Goal: Task Accomplishment & Management: Manage account settings

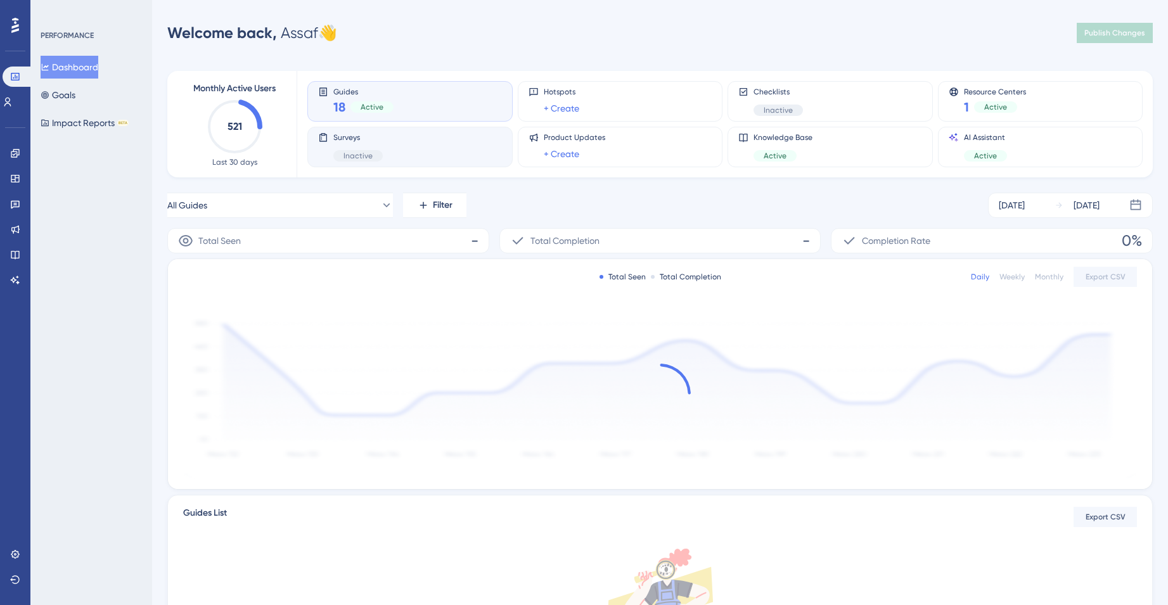
click at [373, 143] on div "Surveys Inactive" at bounding box center [357, 146] width 49 height 29
click at [373, 194] on button "All Surveys" at bounding box center [280, 205] width 226 height 25
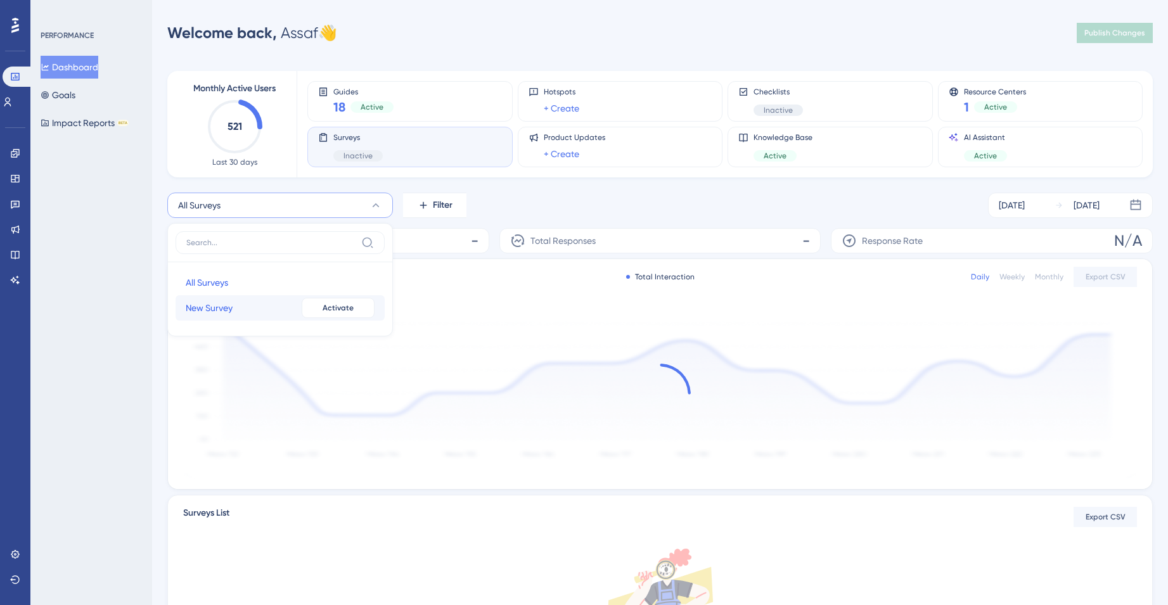
click at [279, 298] on button "New Survey New Survey Inactive Activate" at bounding box center [280, 307] width 209 height 25
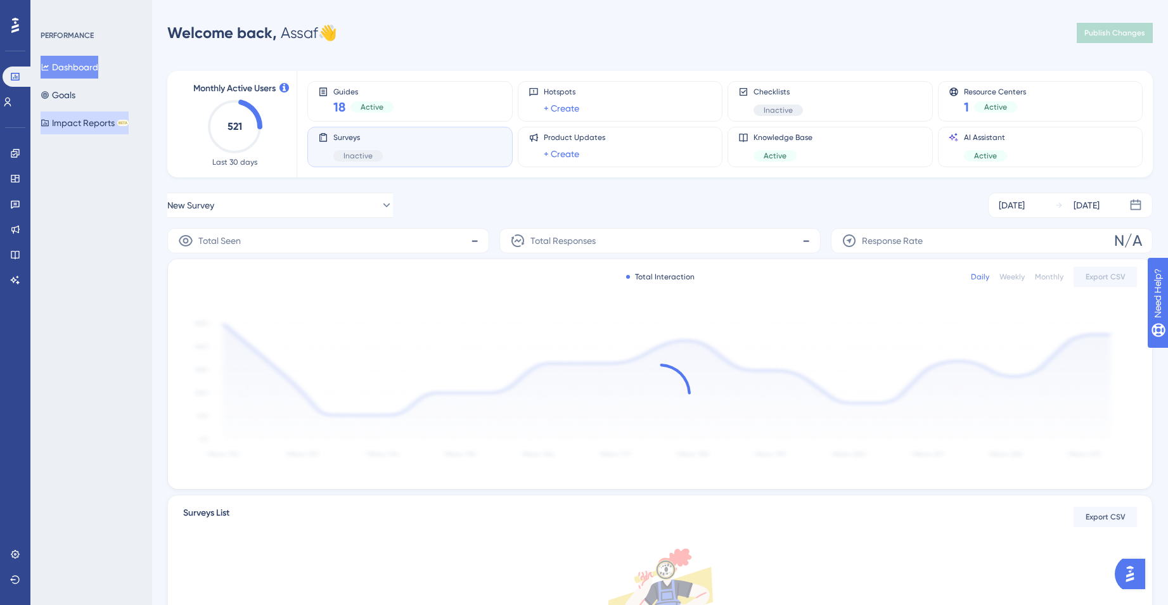
click at [113, 129] on button "Impact Reports BETA" at bounding box center [85, 123] width 88 height 23
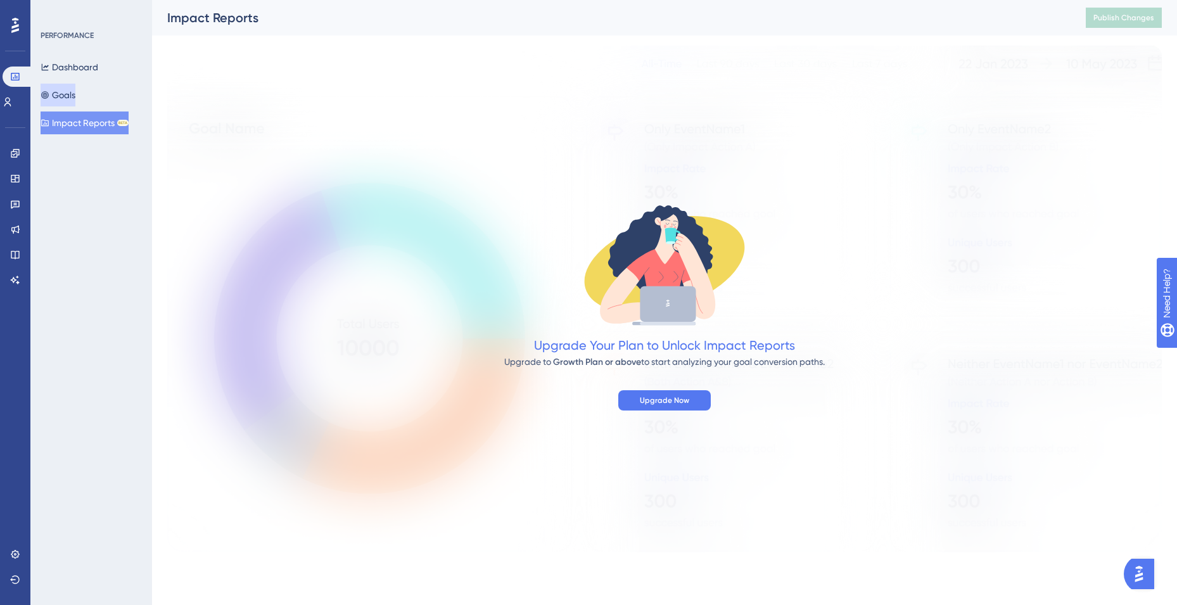
click at [75, 95] on button "Goals" at bounding box center [58, 95] width 35 height 23
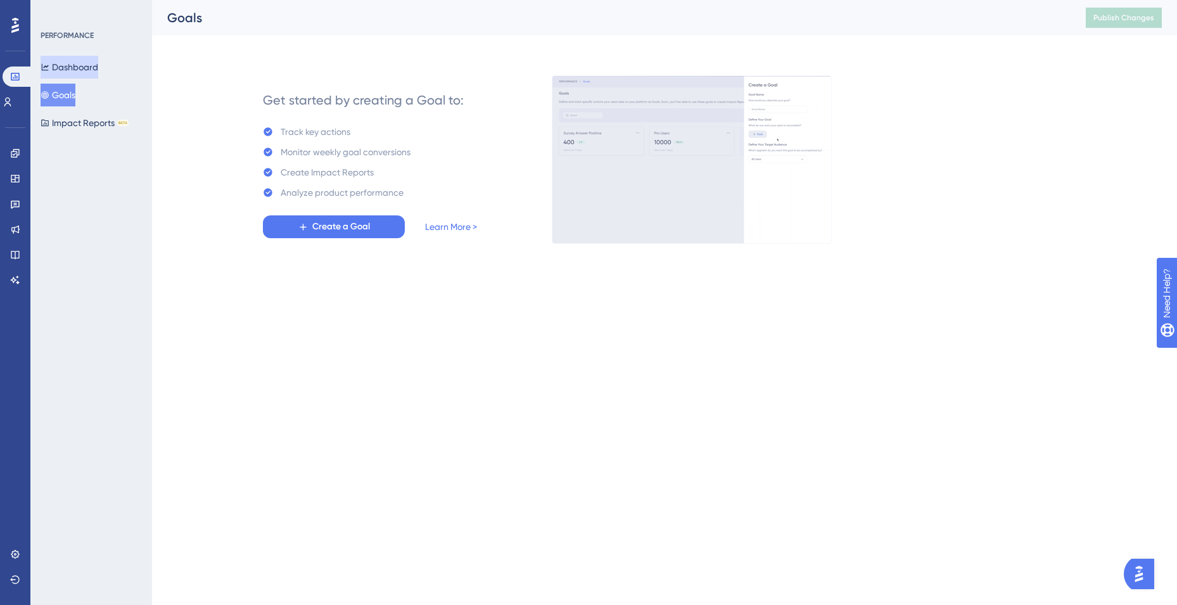
click at [75, 74] on button "Dashboard" at bounding box center [70, 67] width 58 height 23
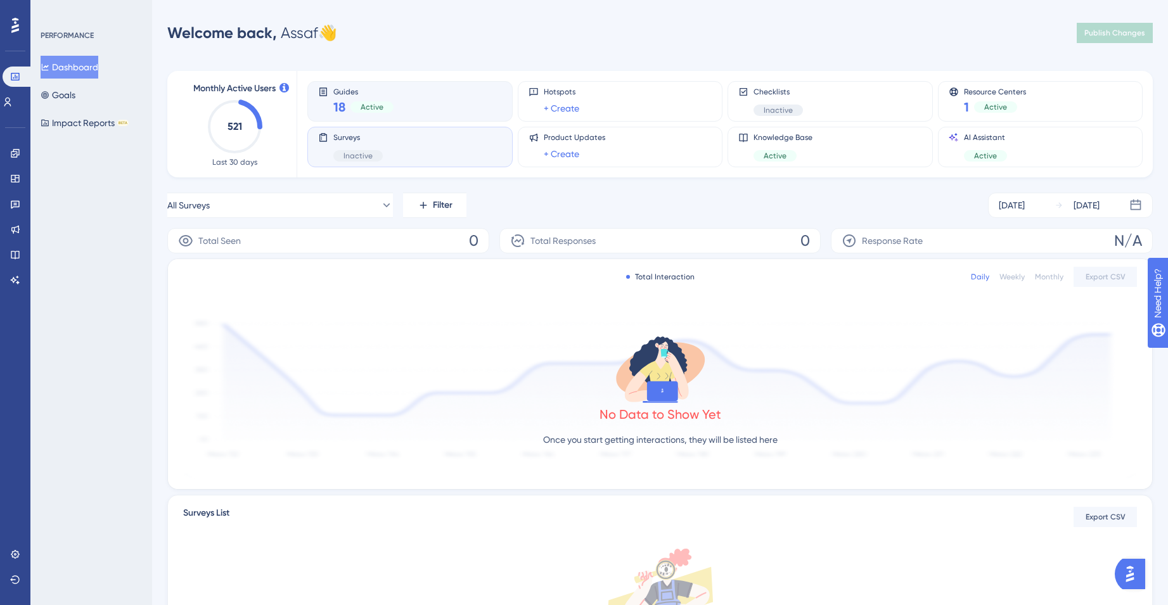
click at [350, 91] on span "Guides" at bounding box center [363, 91] width 60 height 9
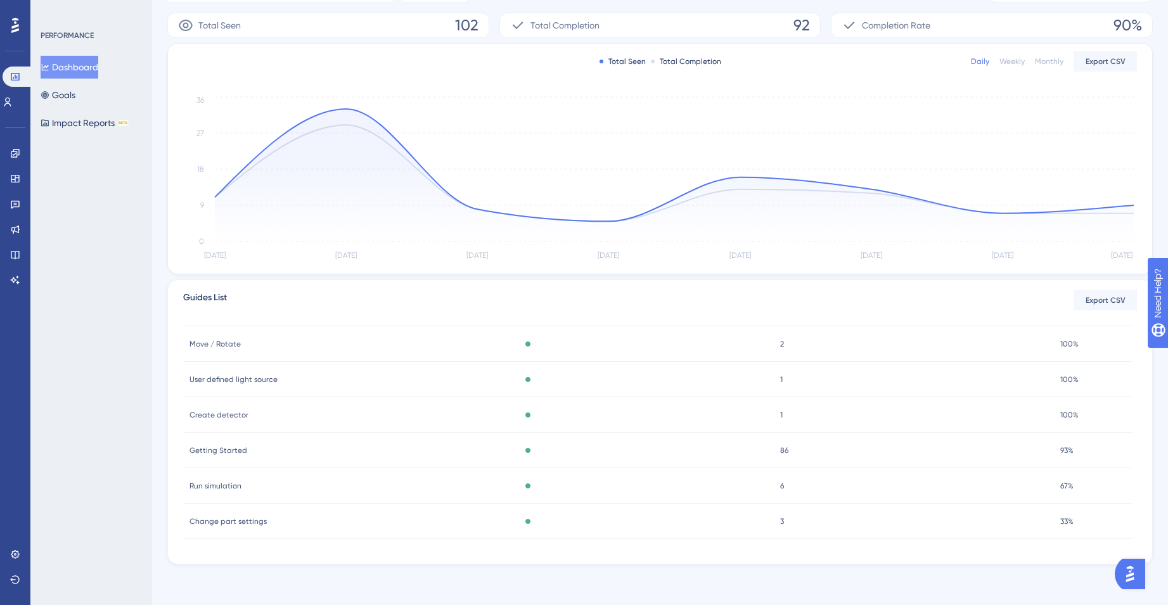
scroll to position [56, 0]
click at [223, 449] on span "Getting Started" at bounding box center [218, 450] width 58 height 10
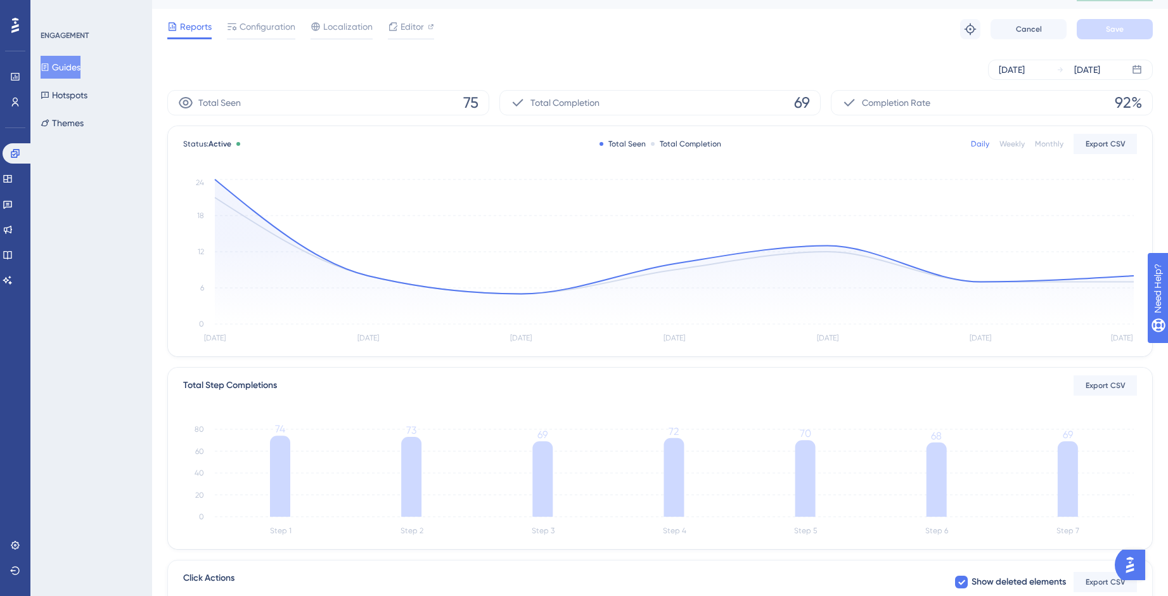
scroll to position [157, 0]
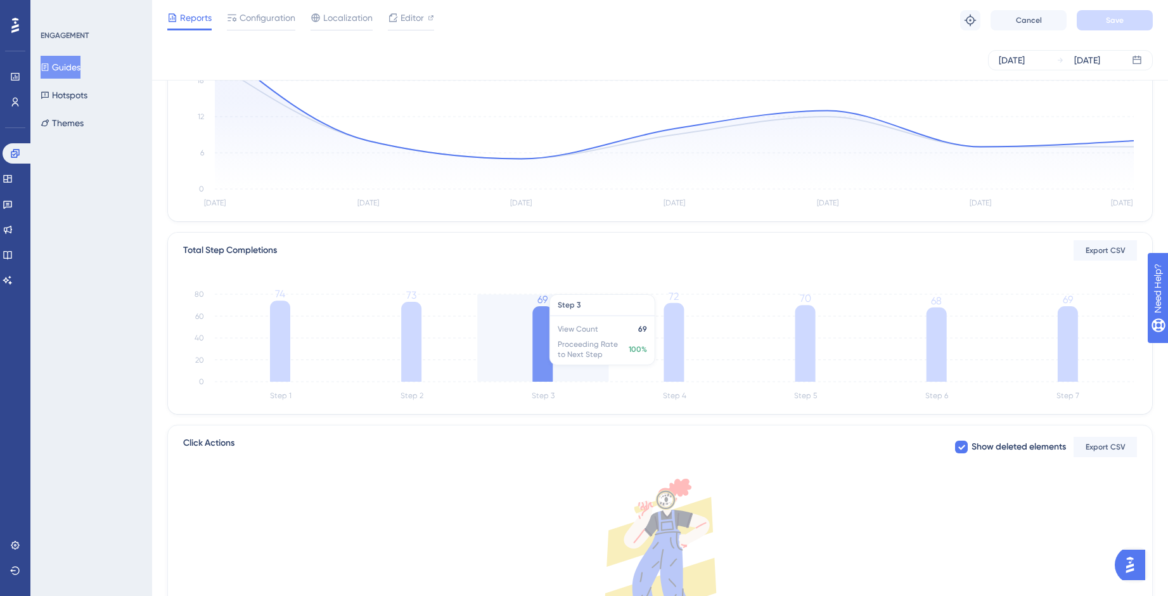
click at [549, 359] on icon at bounding box center [542, 343] width 20 height 75
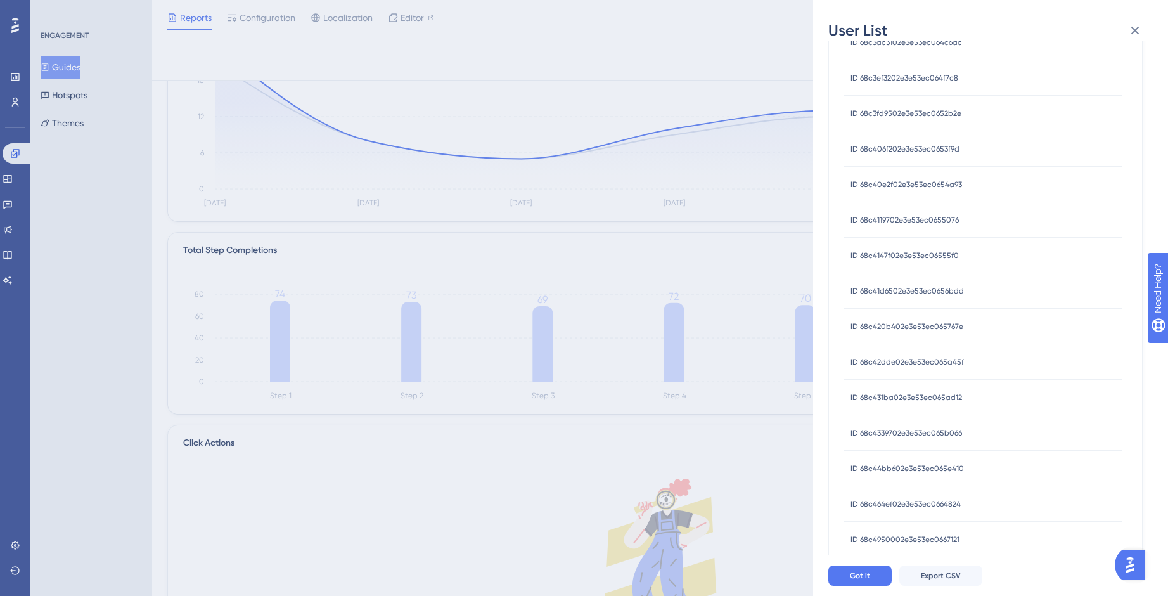
scroll to position [334, 0]
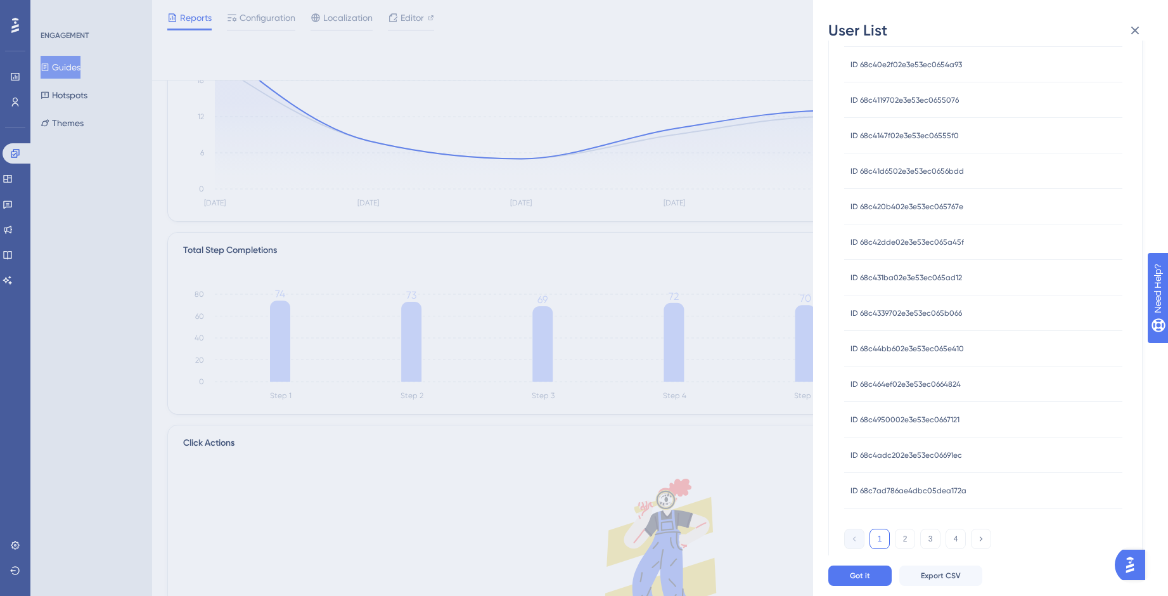
click at [897, 234] on div "ID 68c42dde02e3e53ec065a45f ID 68c42dde02e3e53ec065a45f" at bounding box center [906, 241] width 113 height 35
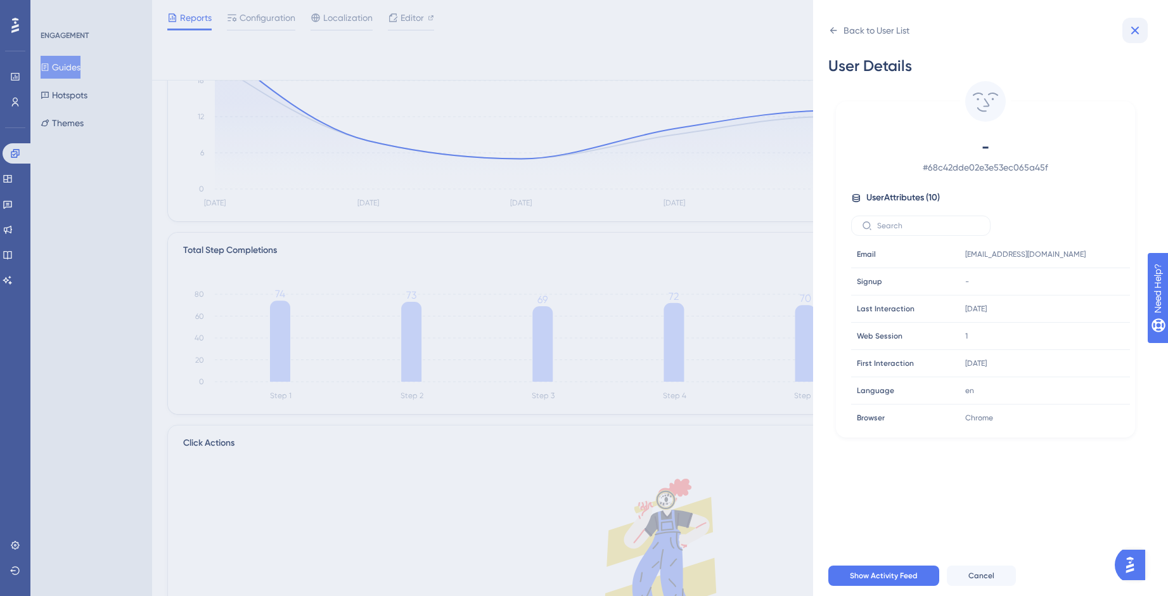
click at [1136, 32] on icon at bounding box center [1135, 31] width 8 height 8
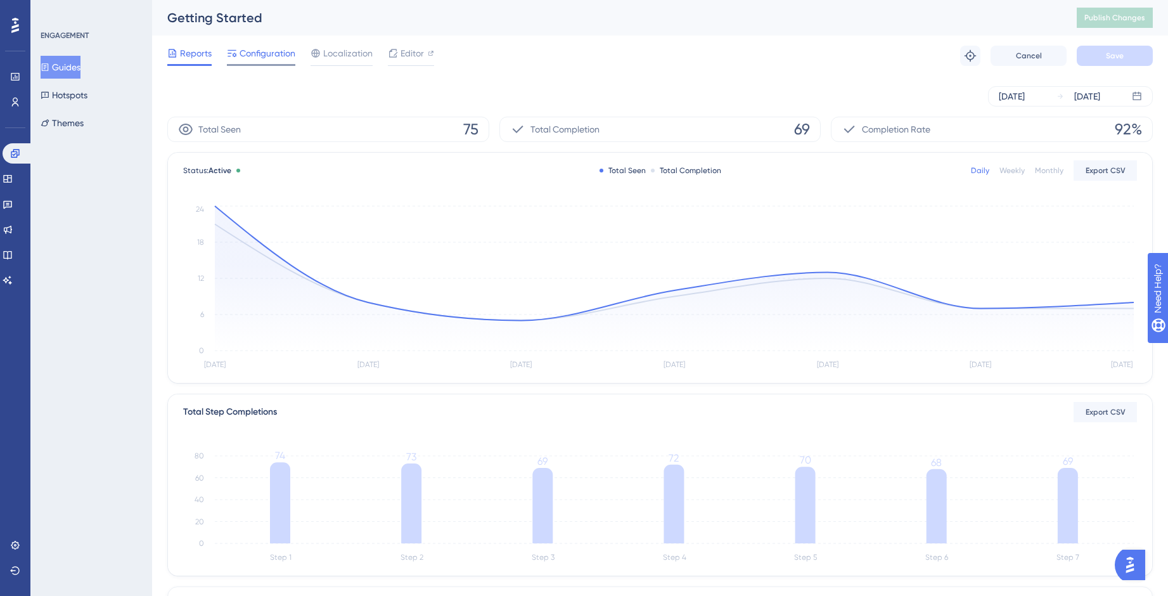
click at [260, 58] on span "Configuration" at bounding box center [268, 53] width 56 height 15
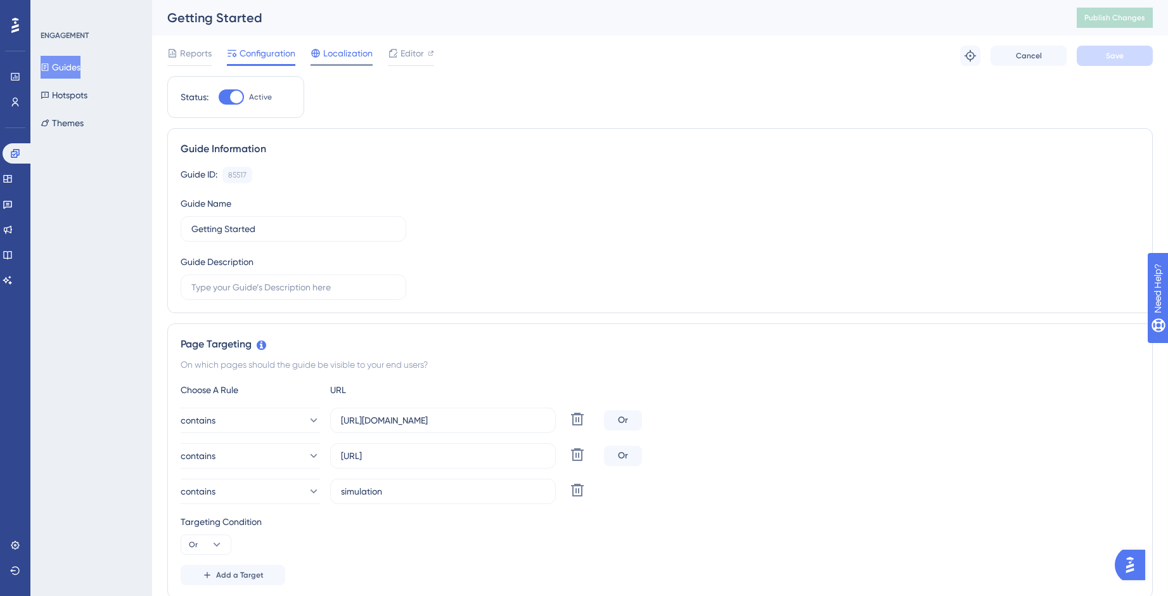
click at [338, 47] on span "Localization" at bounding box center [347, 53] width 49 height 15
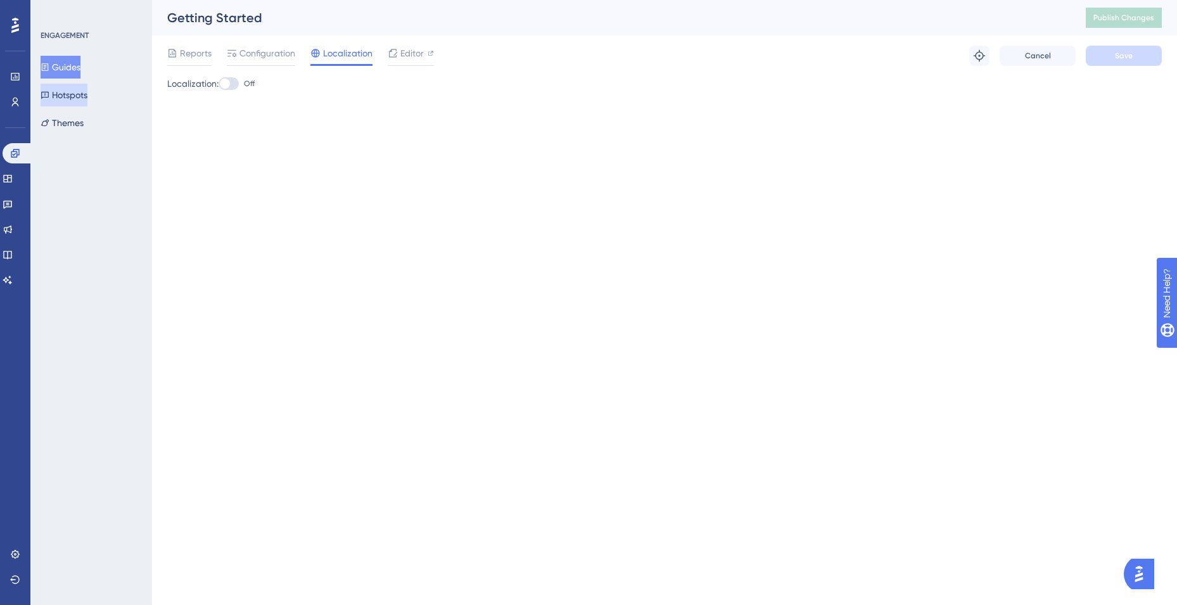
click at [87, 102] on button "Hotspots" at bounding box center [64, 95] width 47 height 23
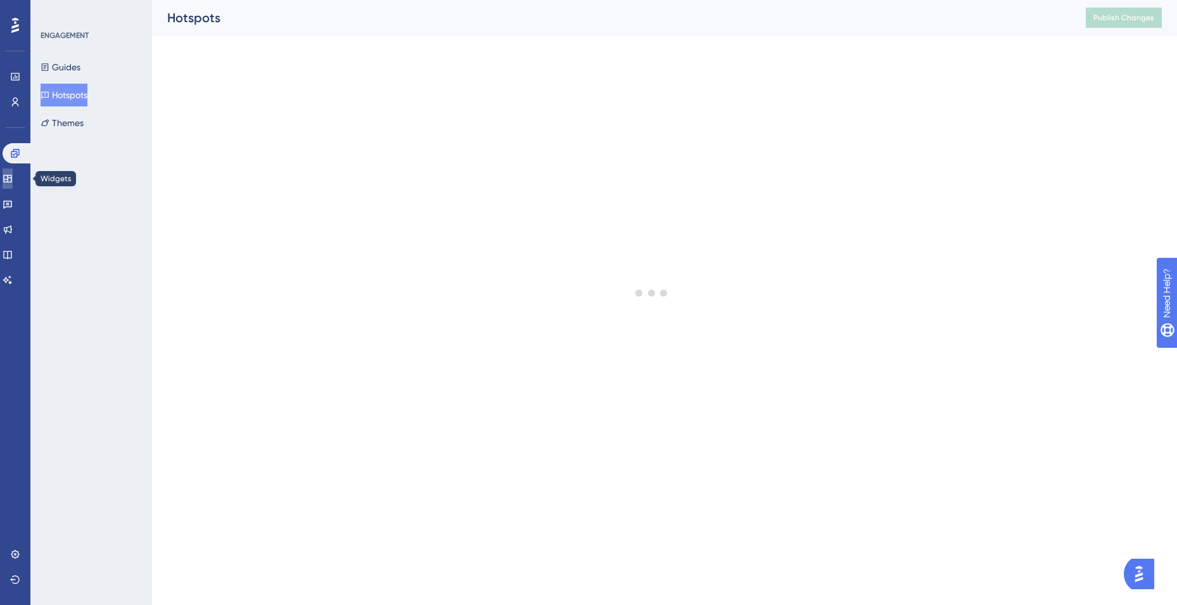
click at [13, 179] on icon at bounding box center [8, 179] width 10 height 10
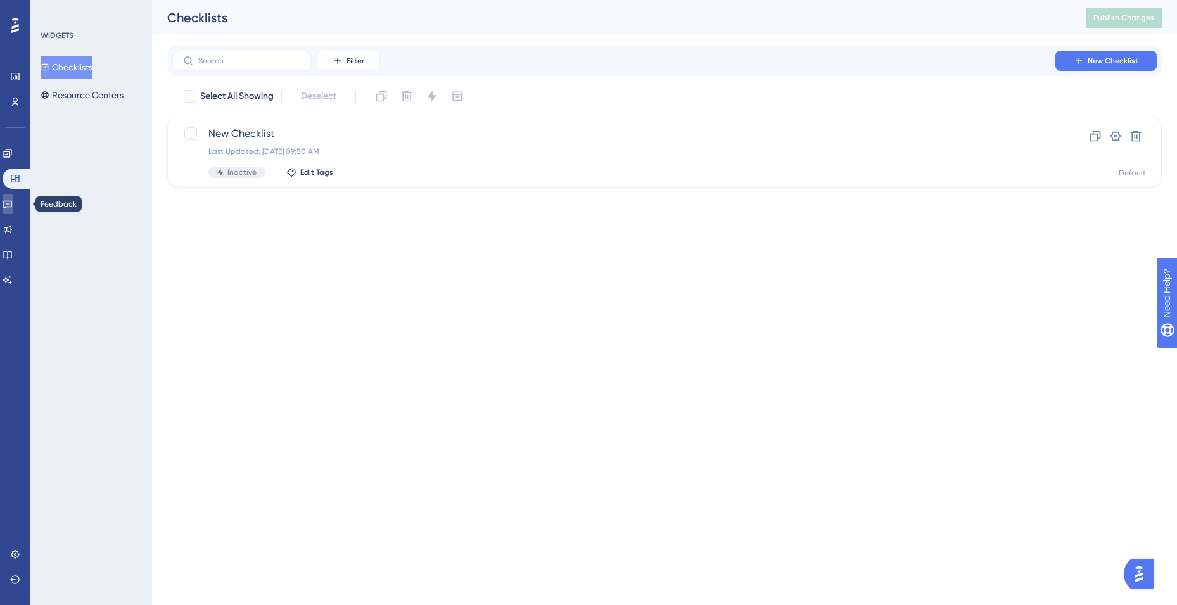
click at [13, 199] on icon at bounding box center [8, 204] width 10 height 10
click at [248, 148] on div "Last Updated: Sep 18 2025, 04:37 PM" at bounding box center [613, 151] width 811 height 10
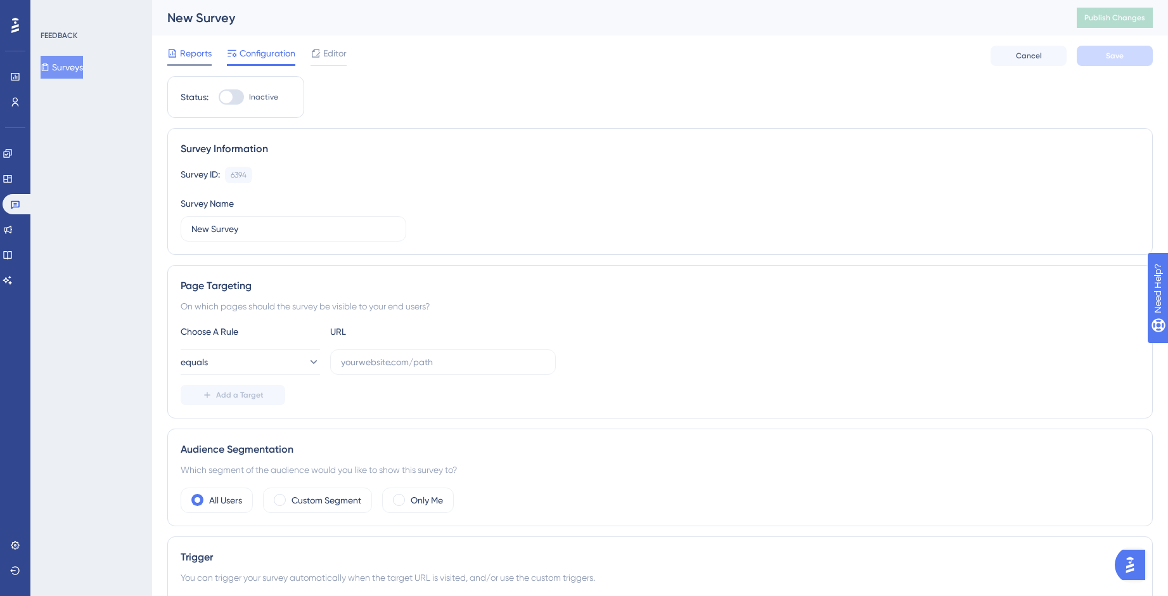
click at [207, 54] on span "Reports" at bounding box center [196, 53] width 32 height 15
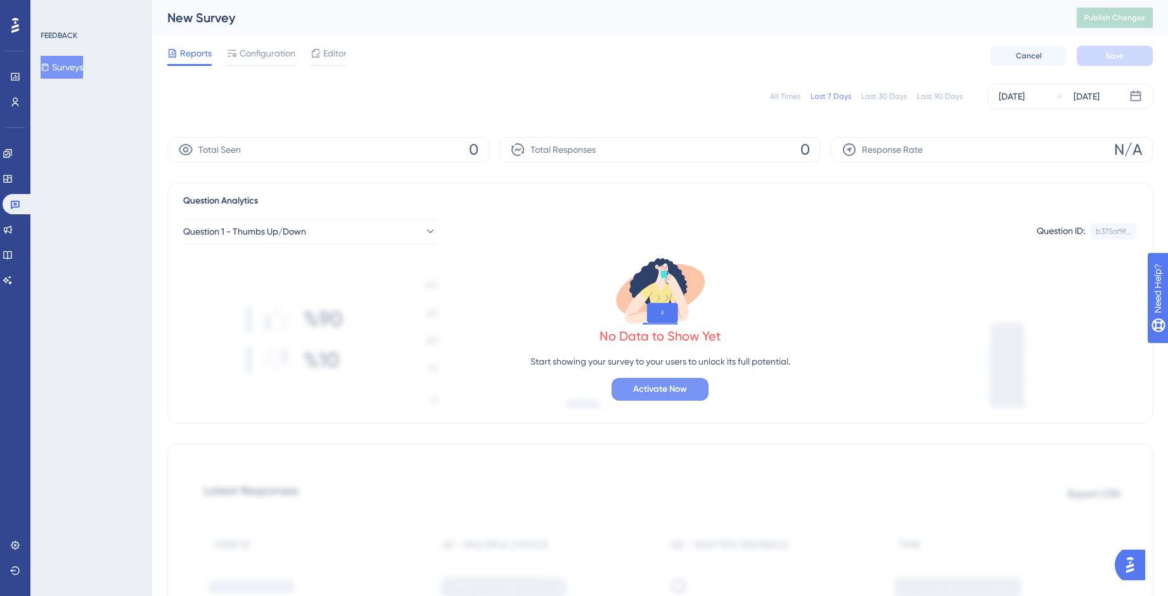
click at [641, 385] on span "Activate Now" at bounding box center [660, 388] width 54 height 15
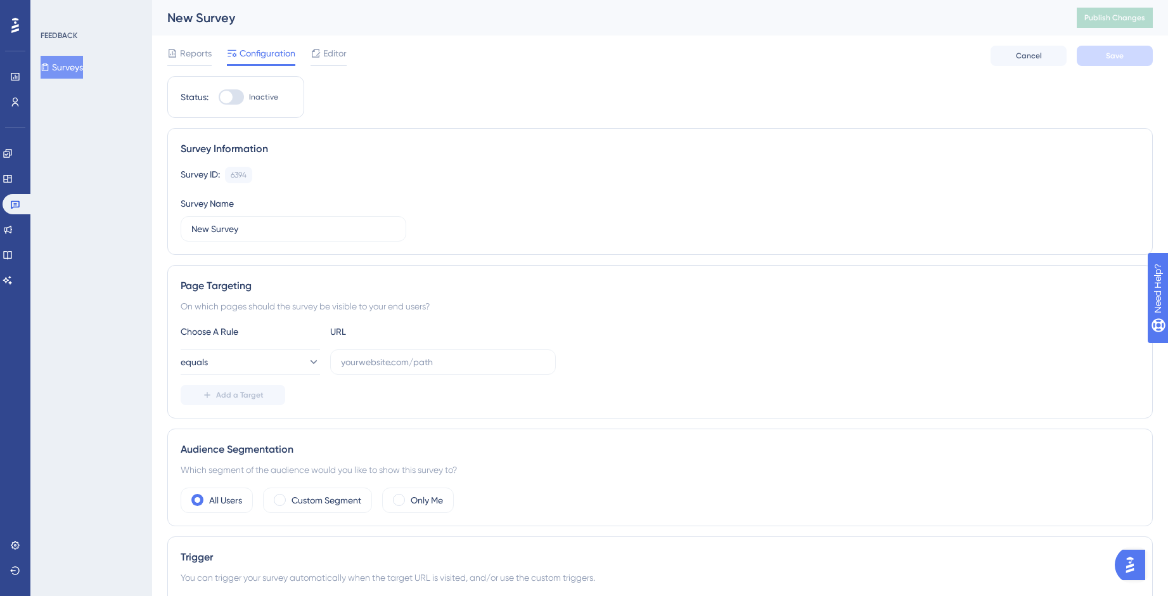
click at [227, 101] on div at bounding box center [226, 97] width 13 height 13
click at [219, 98] on input "Inactive" at bounding box center [218, 97] width 1 height 1
checkbox input "false"
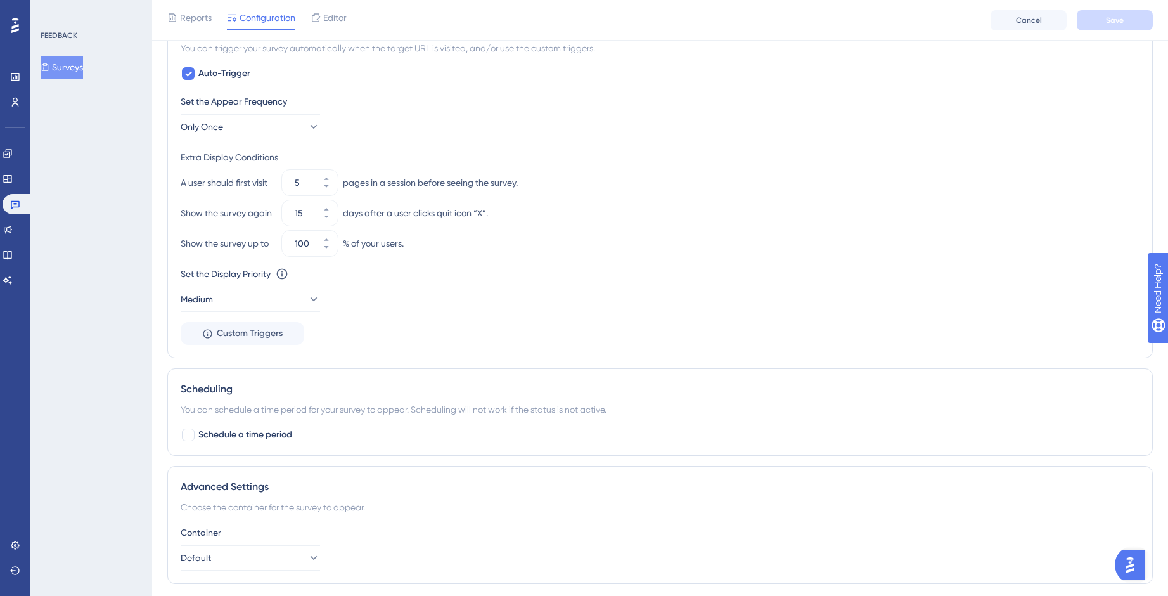
scroll to position [598, 0]
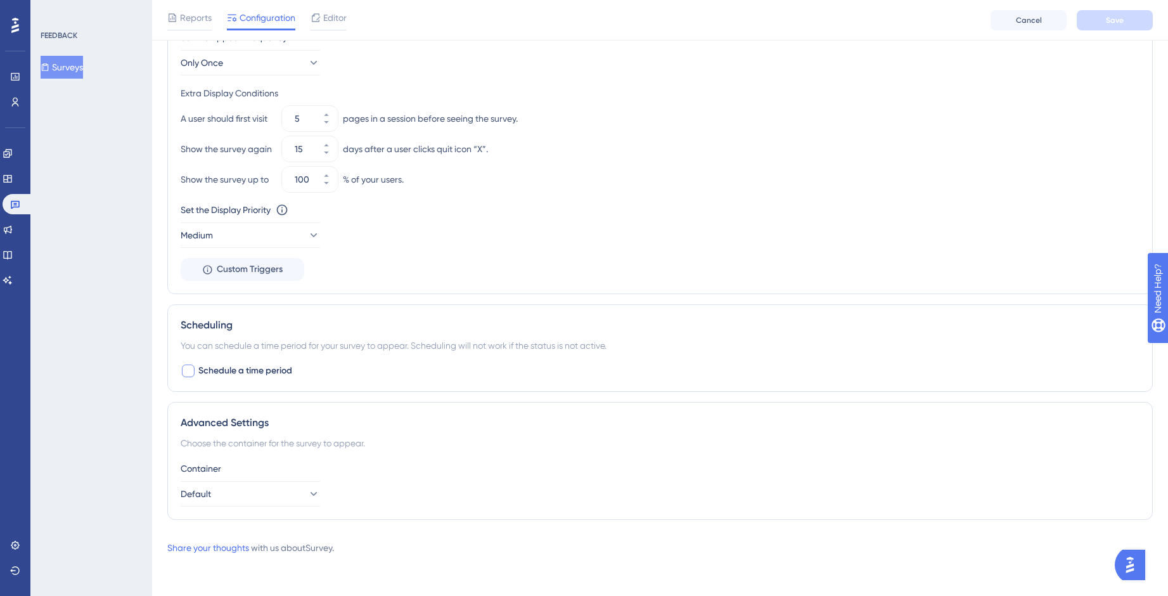
click at [195, 370] on div at bounding box center [188, 370] width 15 height 15
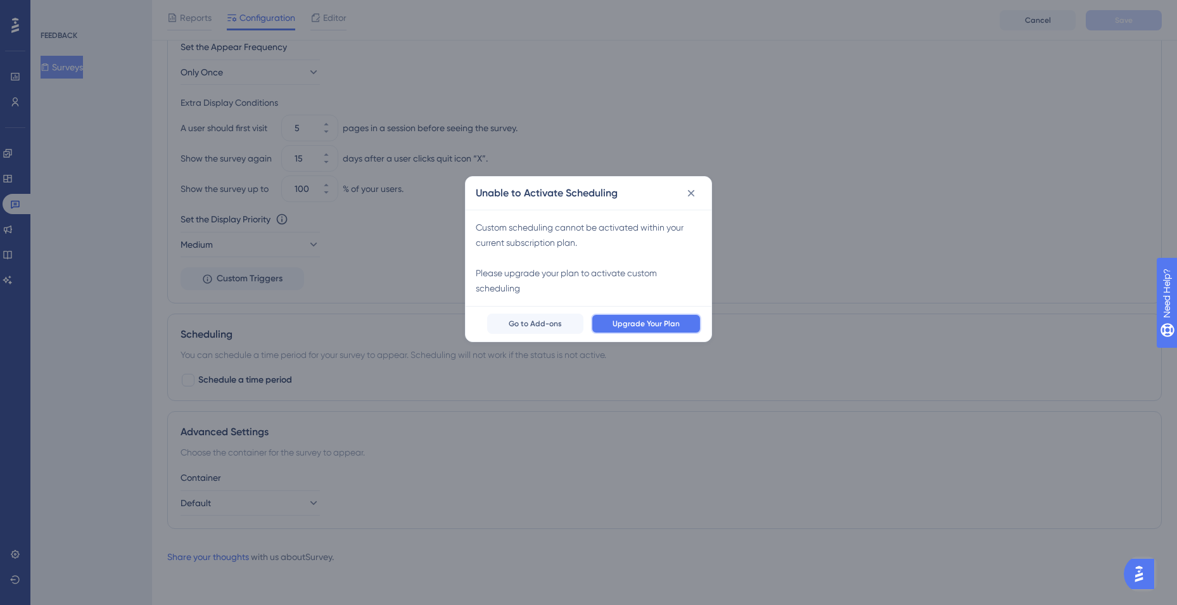
click at [610, 323] on button "Upgrade Your Plan" at bounding box center [646, 324] width 110 height 20
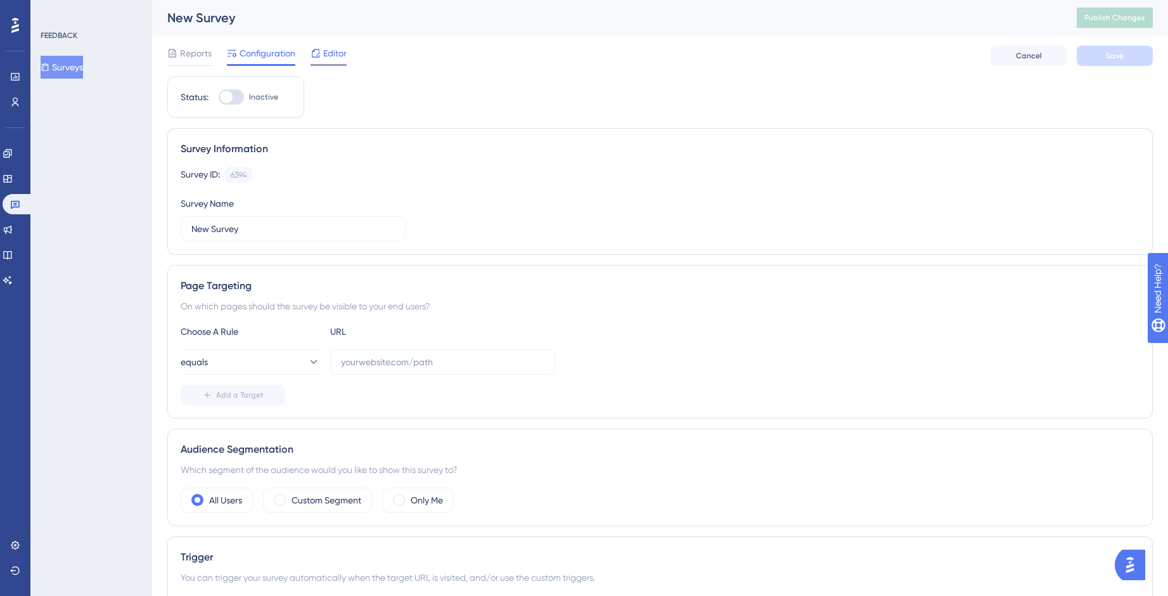
click at [332, 61] on div "Editor" at bounding box center [328, 56] width 36 height 20
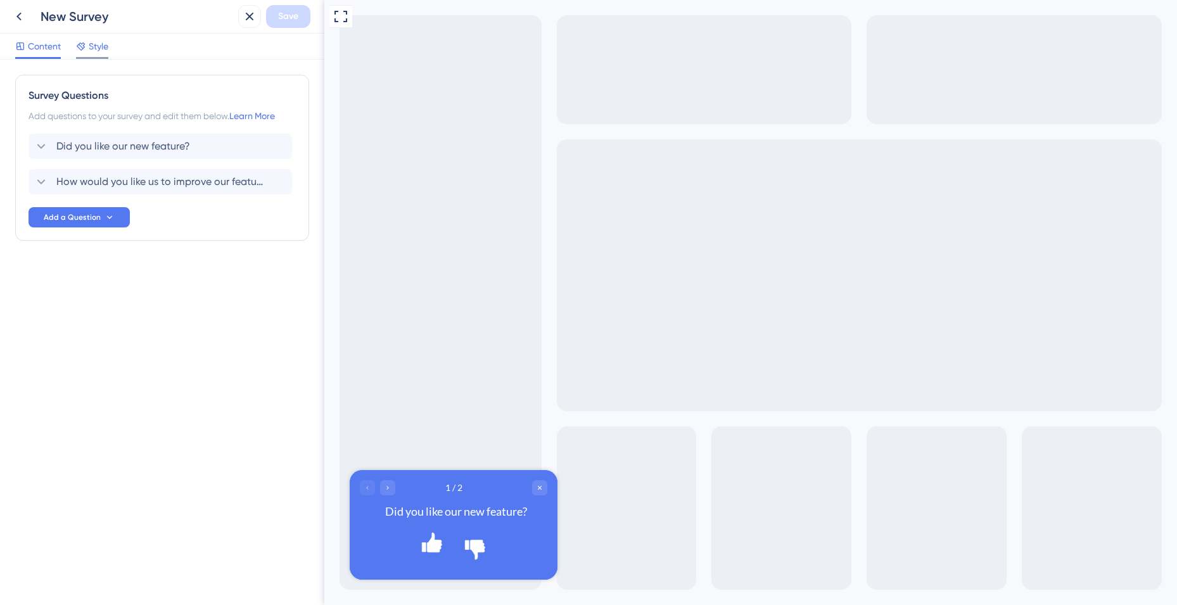
click at [98, 49] on span "Style" at bounding box center [99, 46] width 20 height 15
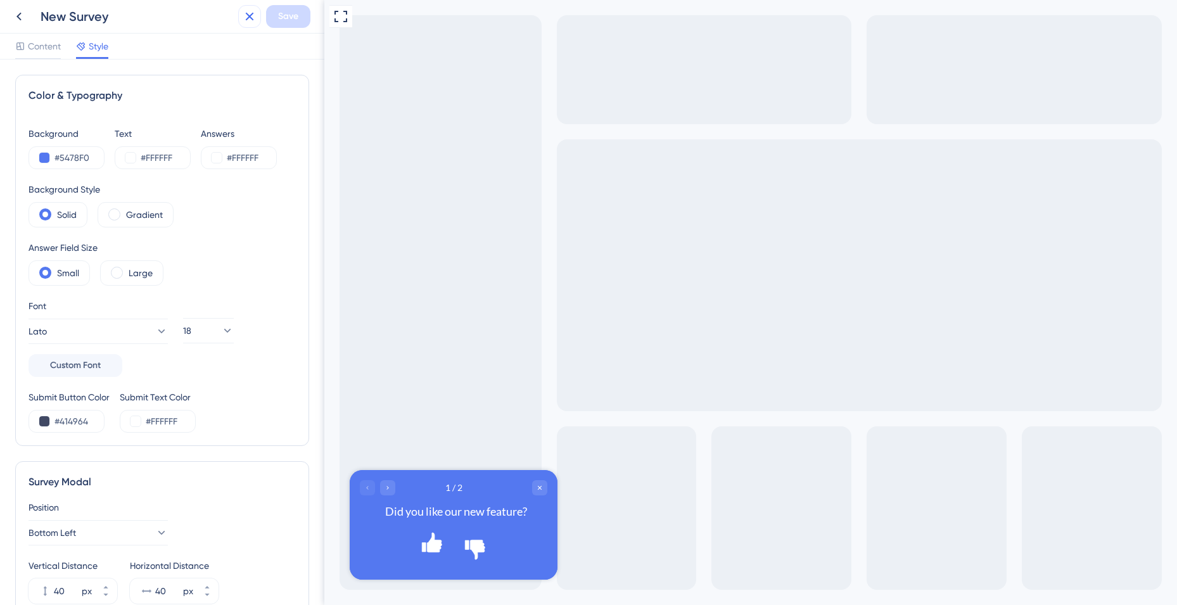
click at [250, 18] on icon at bounding box center [249, 16] width 15 height 15
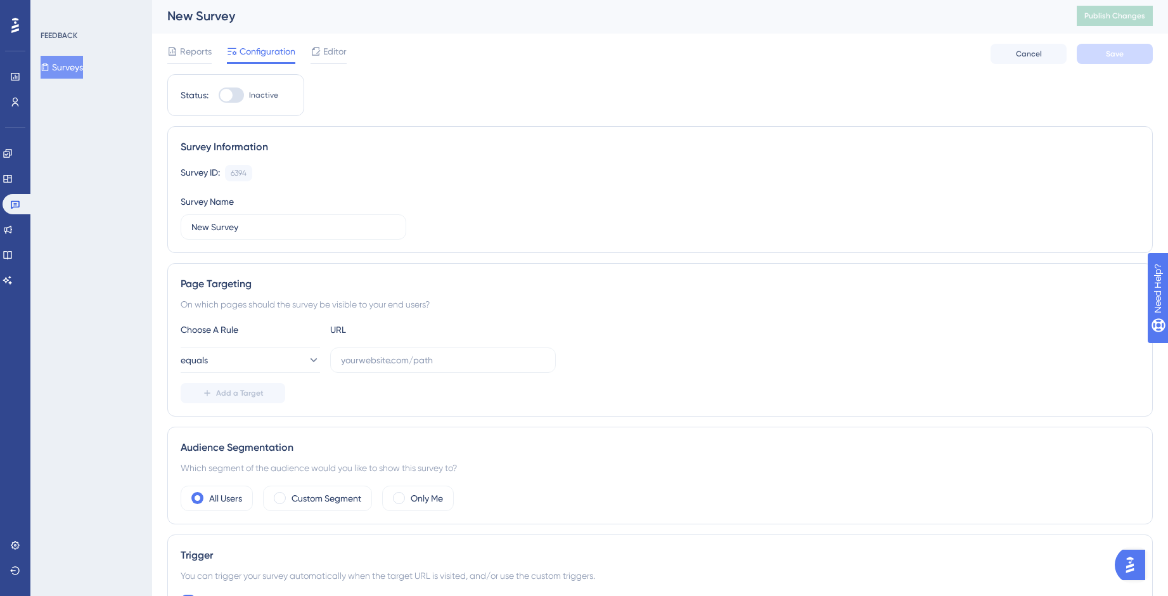
scroll to position [3, 0]
click at [338, 501] on label "Custom Segment" at bounding box center [326, 497] width 70 height 15
click at [242, 502] on label "All Users" at bounding box center [225, 497] width 33 height 15
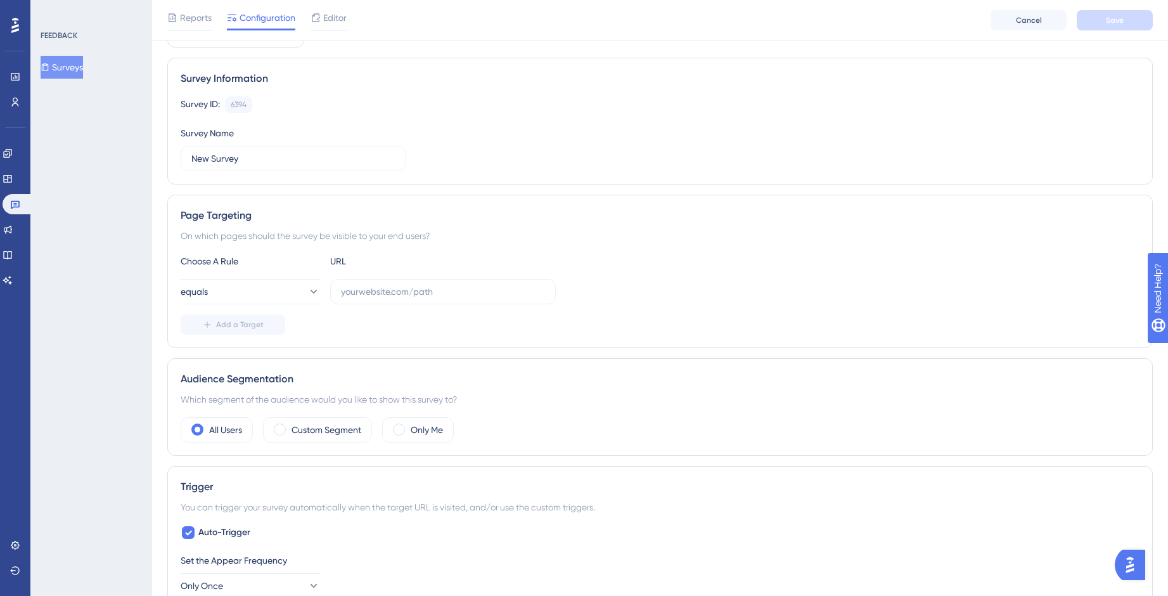
scroll to position [222, 0]
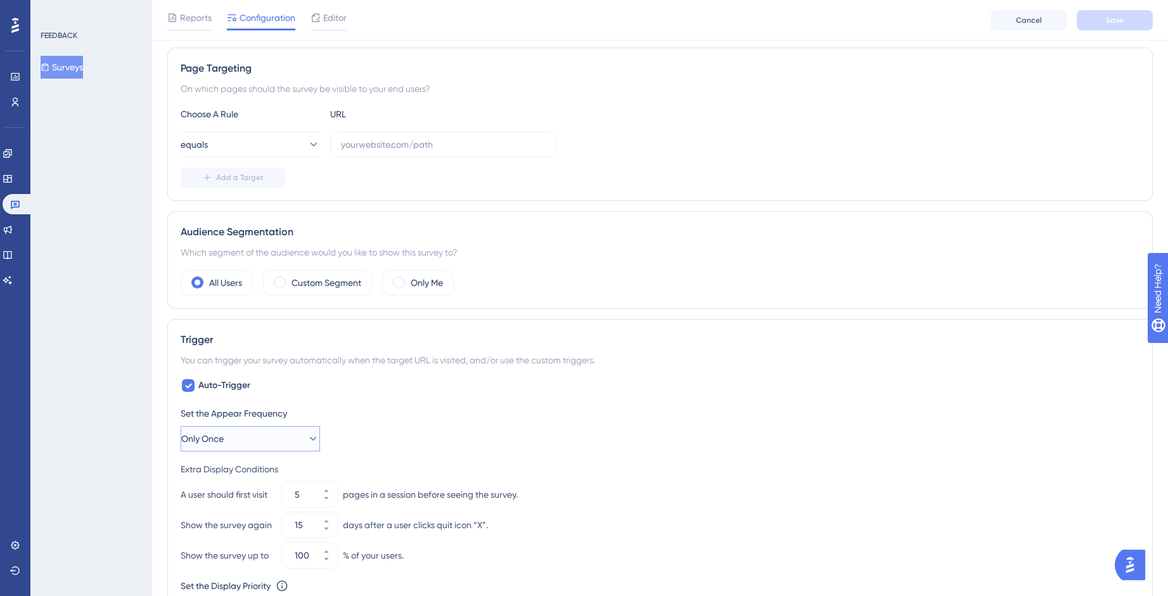
click at [307, 442] on icon at bounding box center [313, 438] width 13 height 13
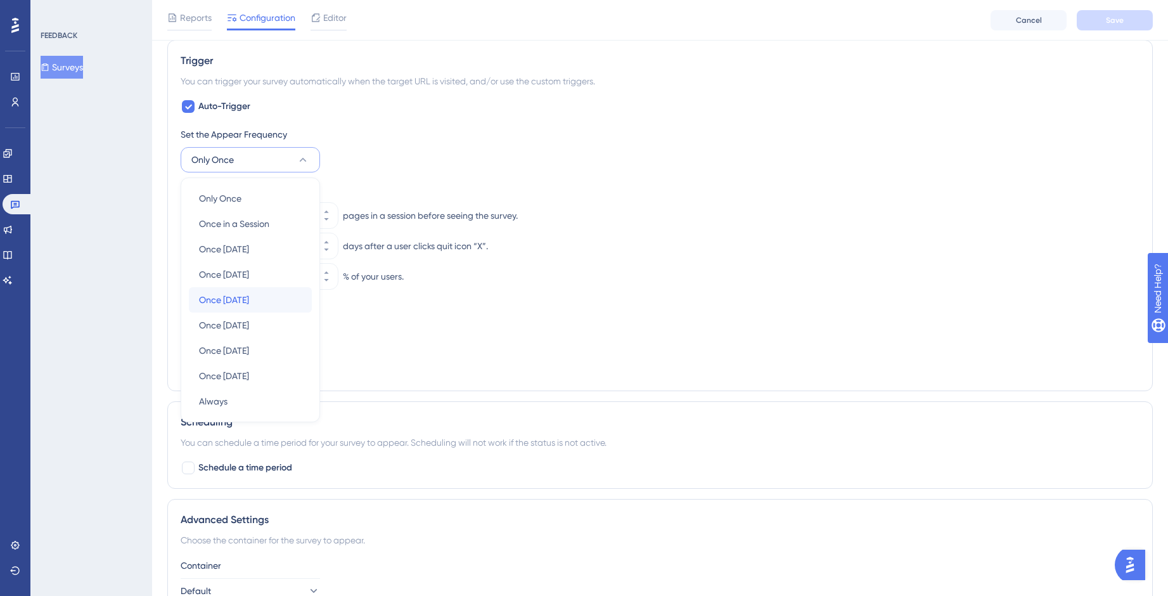
click at [267, 303] on div "Once in 30 days Once in 30 days" at bounding box center [250, 299] width 103 height 25
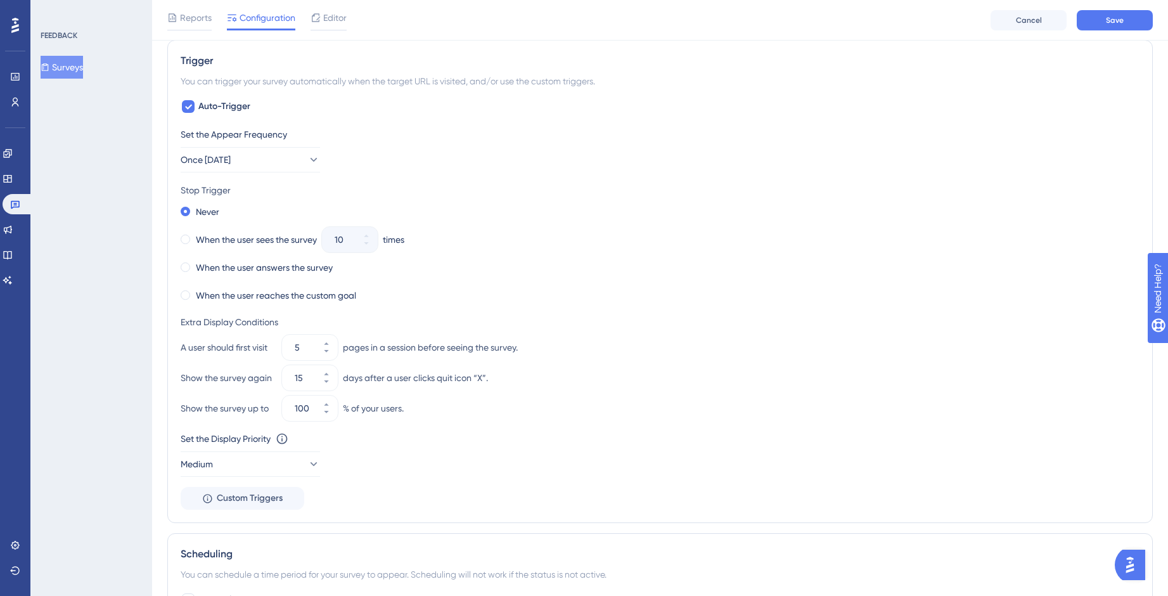
click at [355, 235] on div "10" at bounding box center [338, 239] width 33 height 25
click at [191, 293] on div "When the user reaches the custom goal" at bounding box center [269, 295] width 176 height 18
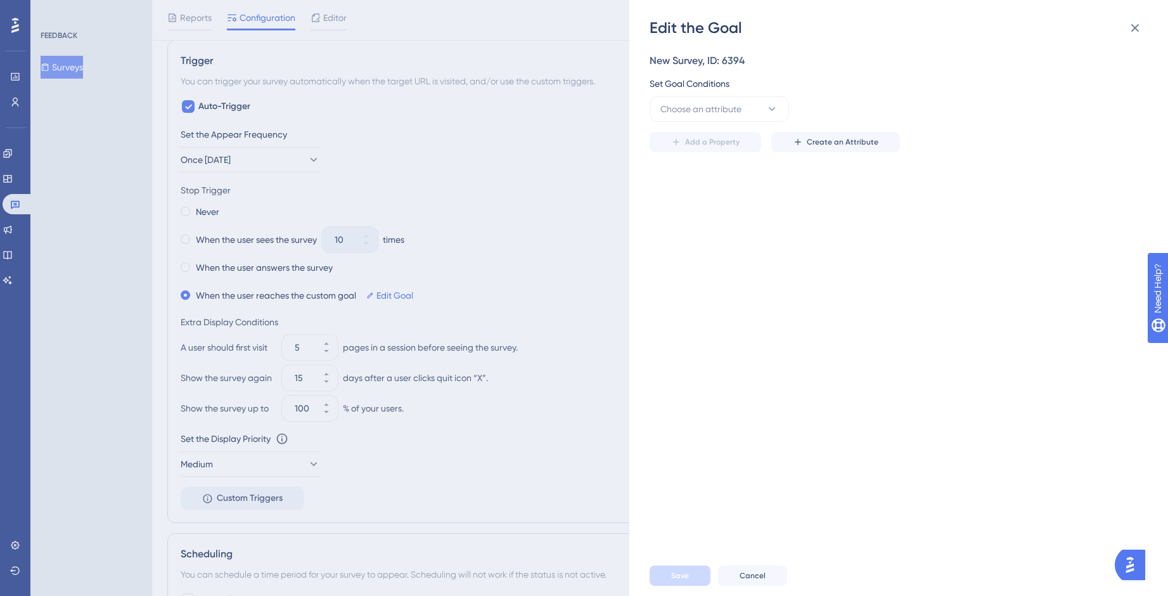
click at [189, 266] on div "Edit the Goal New Survey, ID: 6394 Set Goal Conditions Choose an attribute Add …" at bounding box center [584, 298] width 1168 height 596
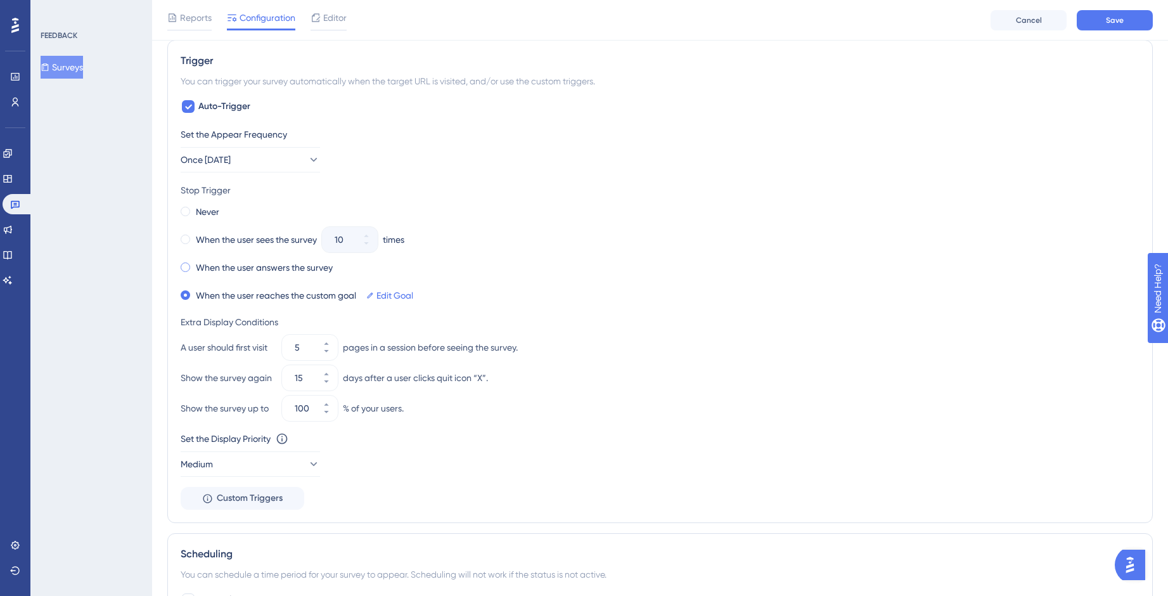
click at [189, 266] on span at bounding box center [186, 267] width 10 height 10
click at [194, 264] on input "radio" at bounding box center [194, 264] width 0 height 0
click at [308, 160] on icon at bounding box center [313, 159] width 13 height 13
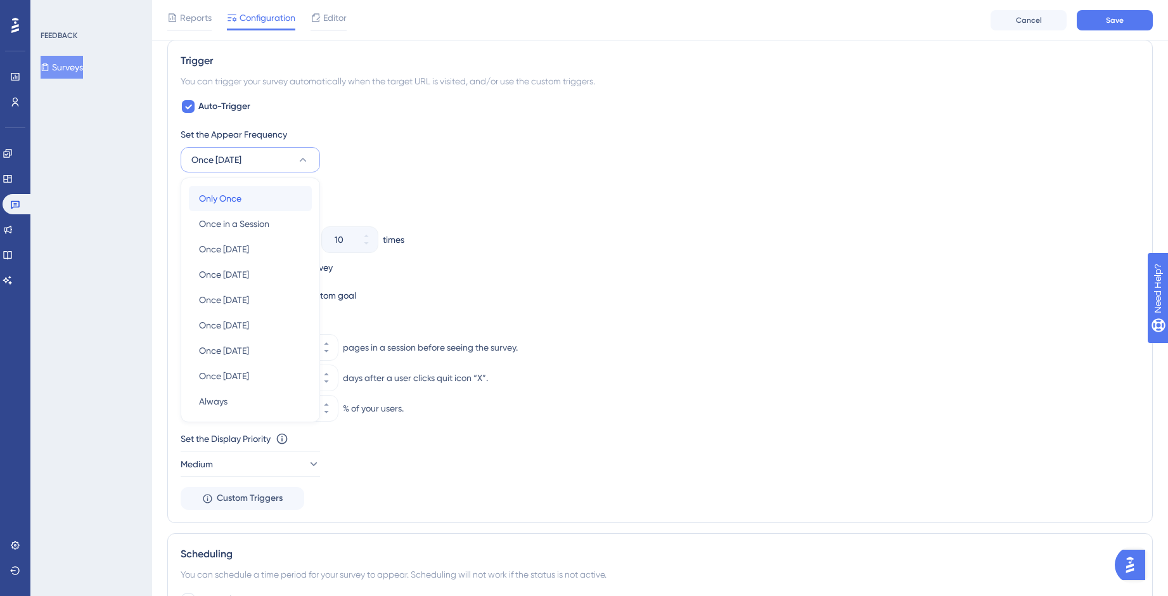
click at [296, 192] on div "Only Once Only Once" at bounding box center [250, 198] width 103 height 25
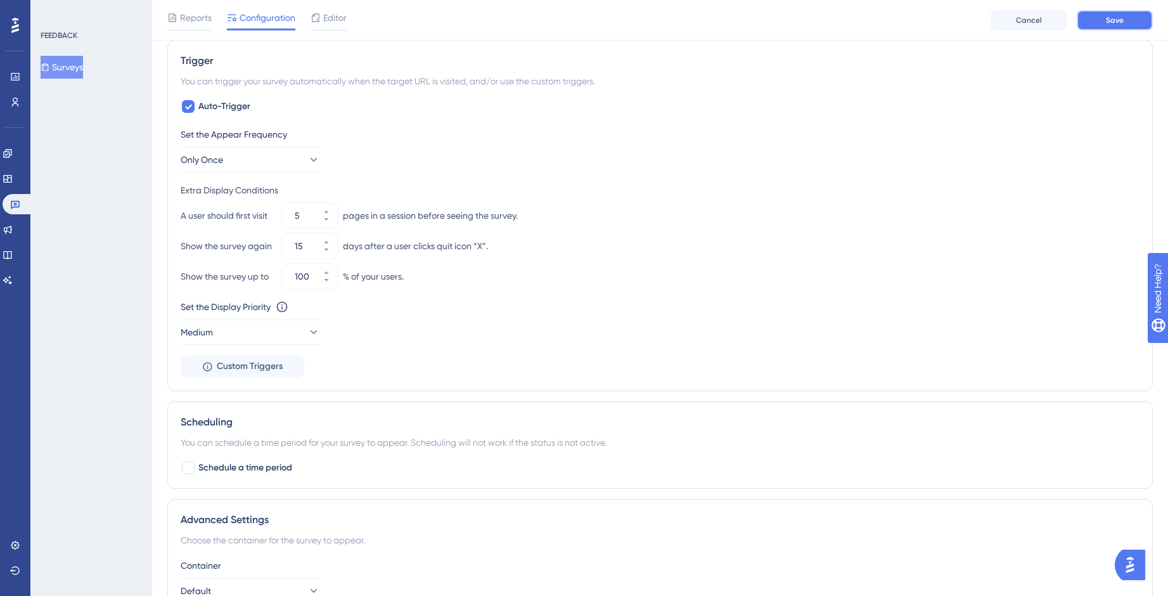
drag, startPoint x: 1126, startPoint y: 14, endPoint x: 1092, endPoint y: 33, distance: 38.6
click at [1126, 14] on button "Save" at bounding box center [1115, 20] width 76 height 20
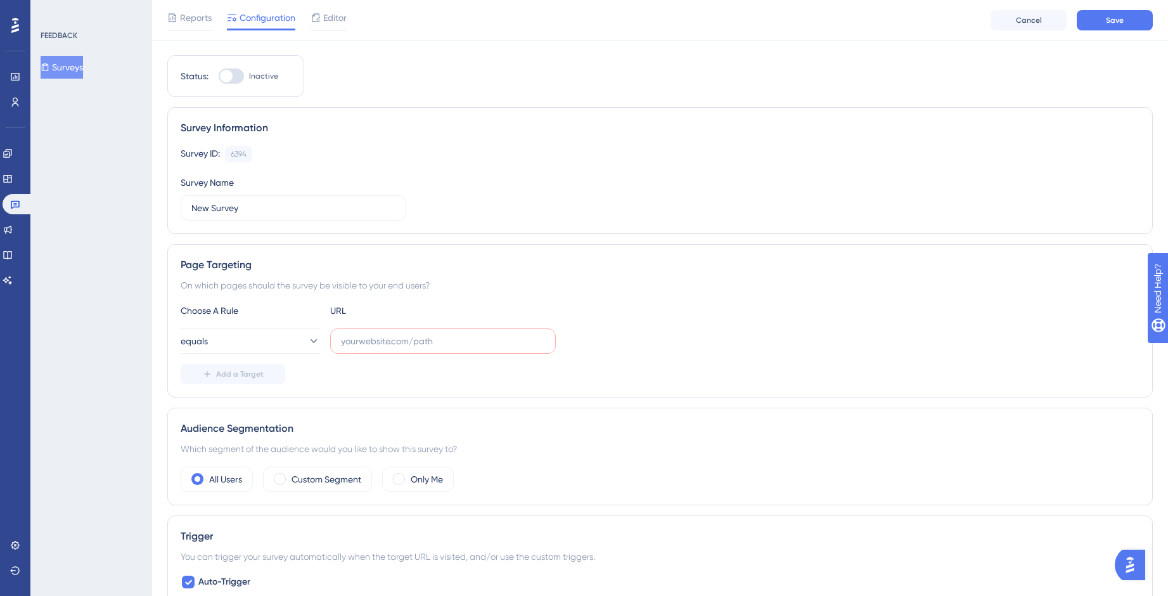
scroll to position [0, 0]
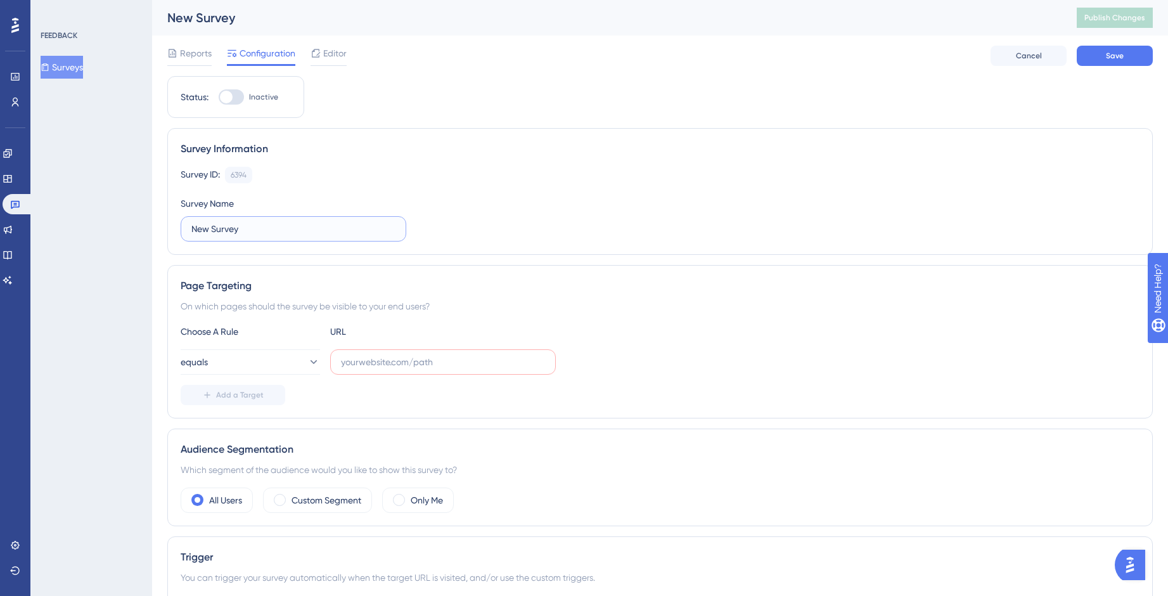
click at [348, 229] on input "New Survey" at bounding box center [293, 229] width 204 height 14
click at [307, 357] on icon at bounding box center [313, 361] width 13 height 13
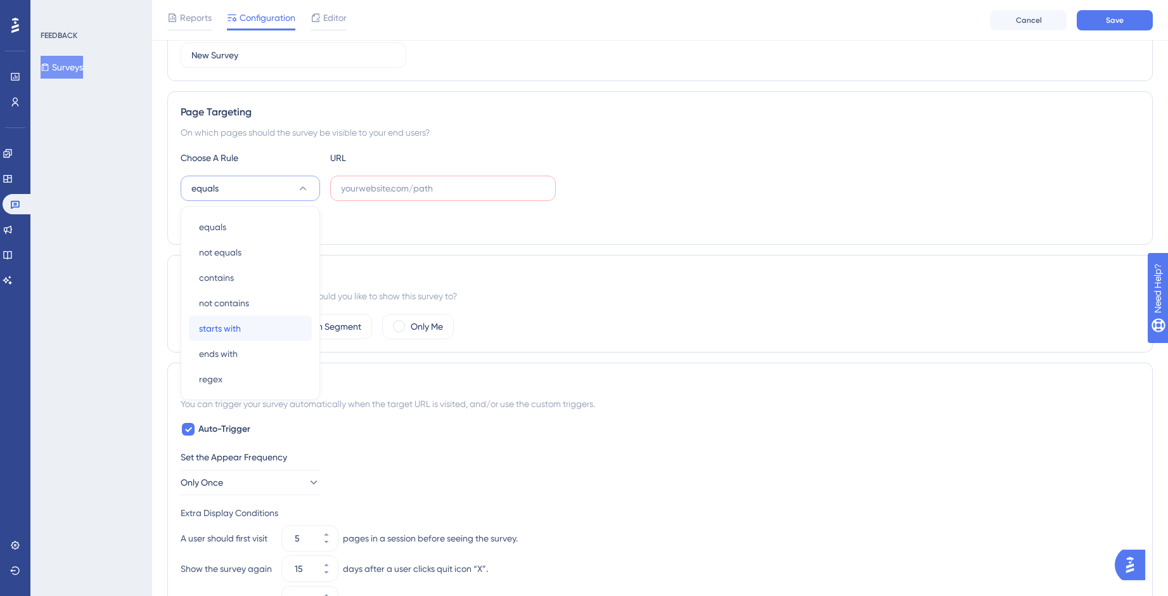
click at [302, 336] on button "starts with starts with" at bounding box center [250, 328] width 123 height 25
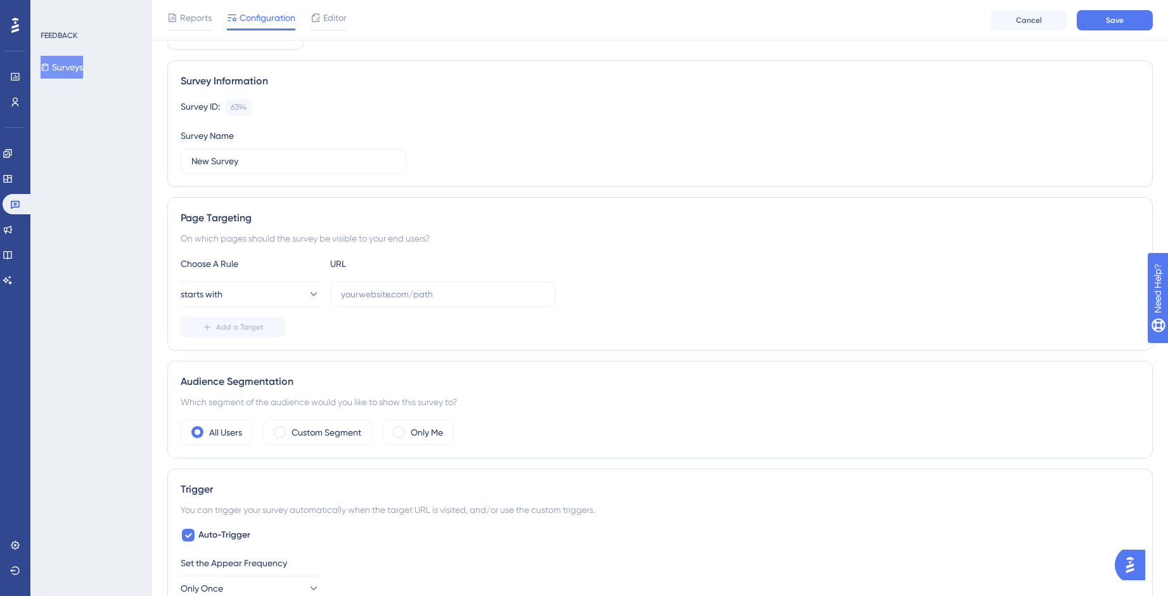
scroll to position [69, 0]
click at [288, 304] on button "starts with" at bounding box center [250, 297] width 139 height 25
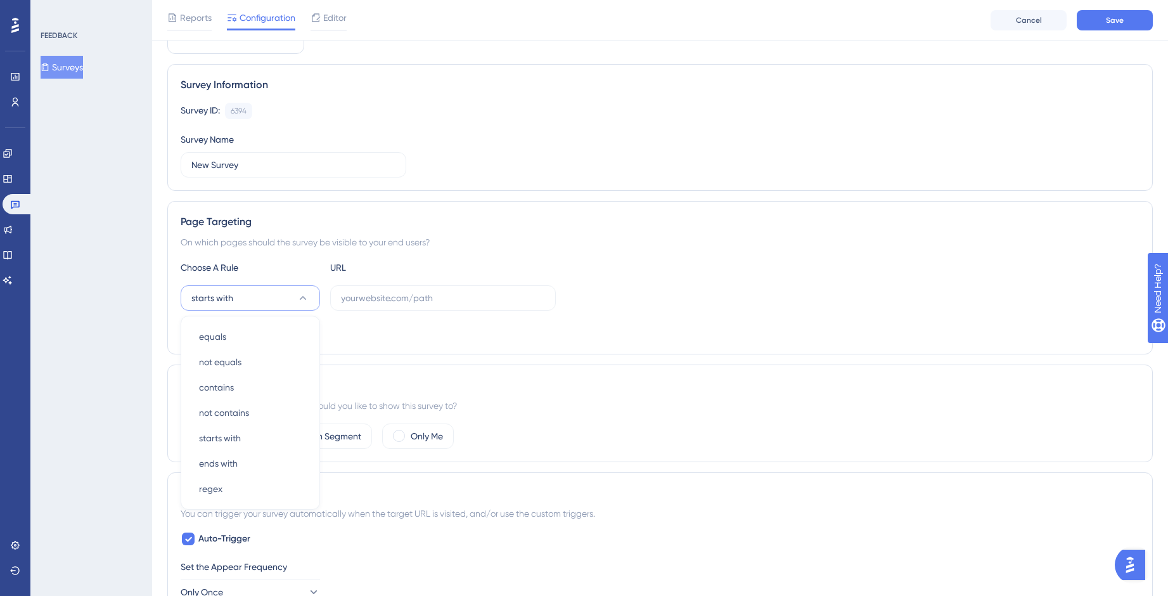
scroll to position [182, 0]
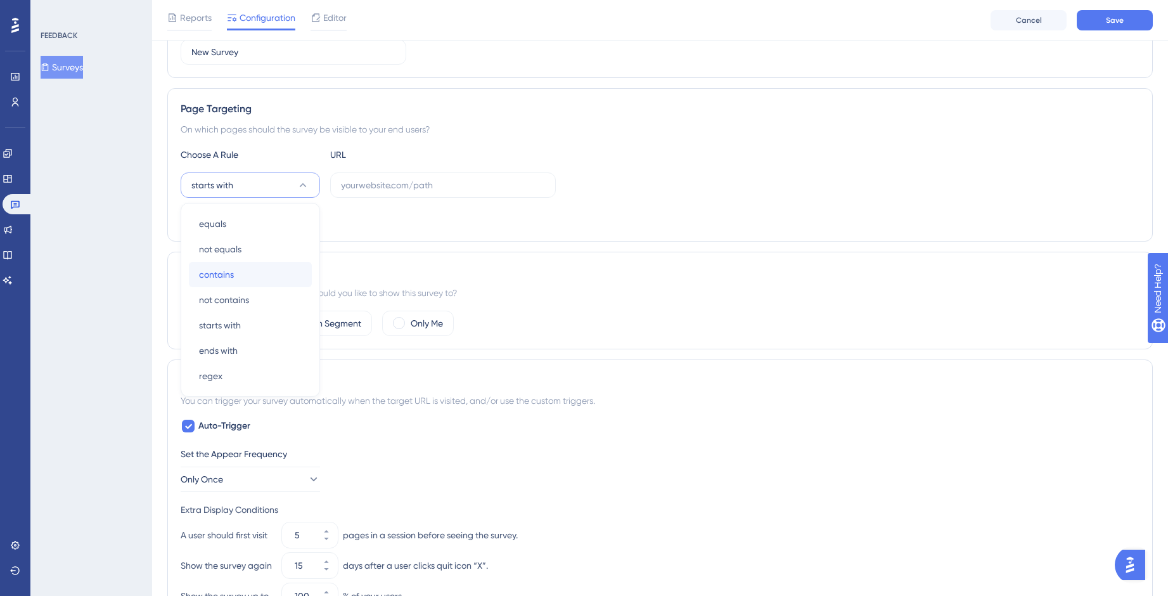
click at [274, 266] on div "contains contains" at bounding box center [250, 274] width 103 height 25
click at [349, 185] on input "text" at bounding box center [443, 185] width 204 height 14
click at [210, 18] on span "Reports" at bounding box center [196, 17] width 32 height 15
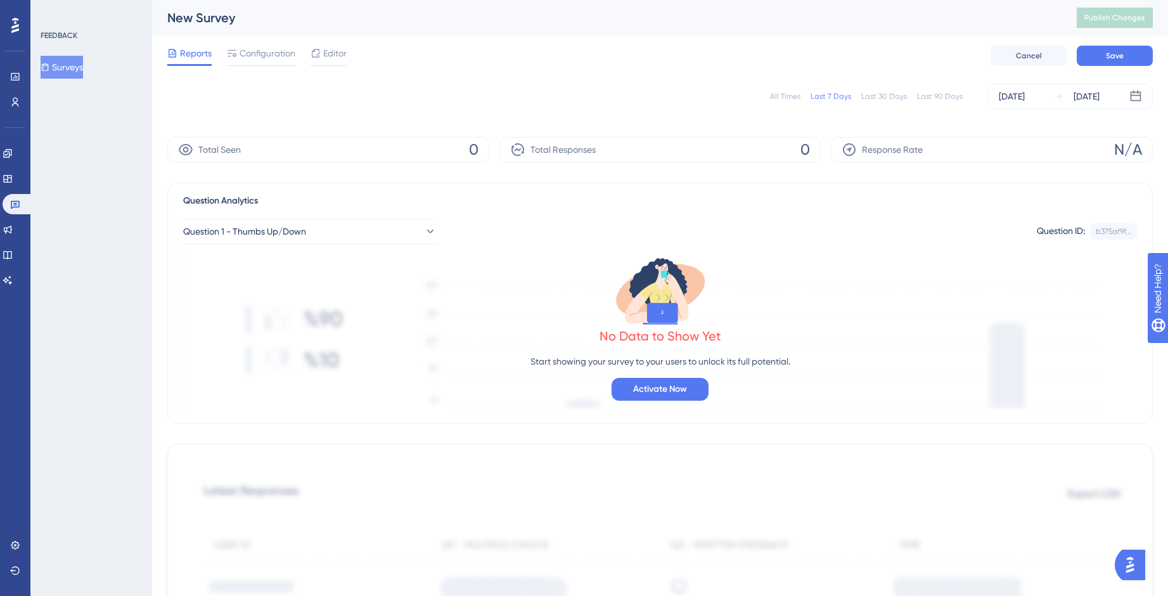
click at [75, 77] on button "Surveys" at bounding box center [62, 67] width 42 height 23
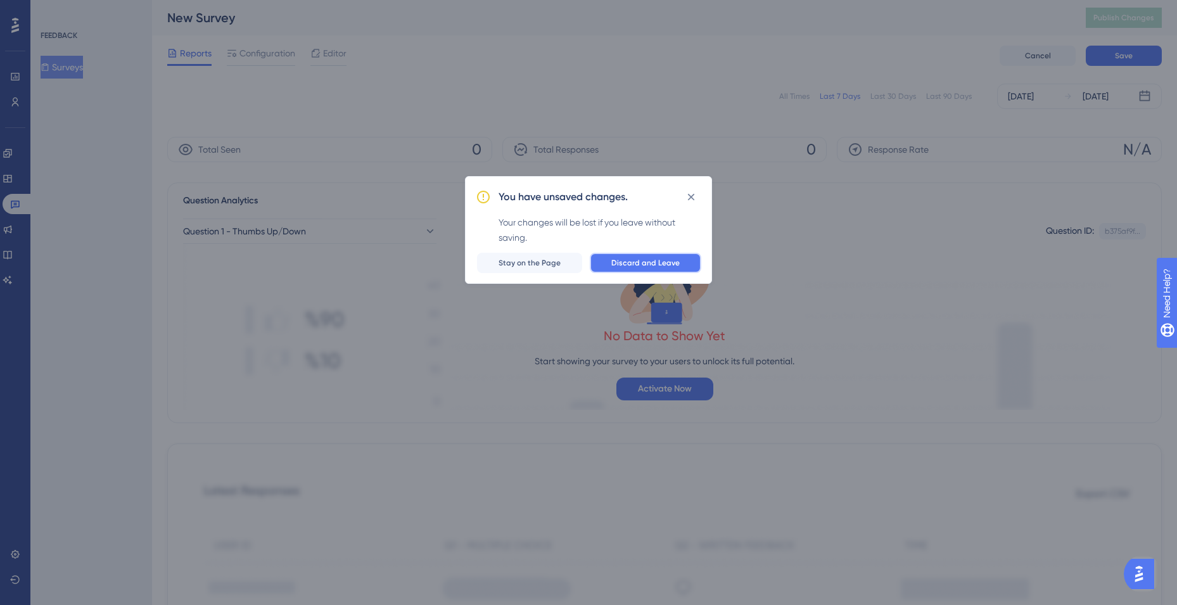
click at [651, 255] on button "Discard and Leave" at bounding box center [646, 263] width 112 height 20
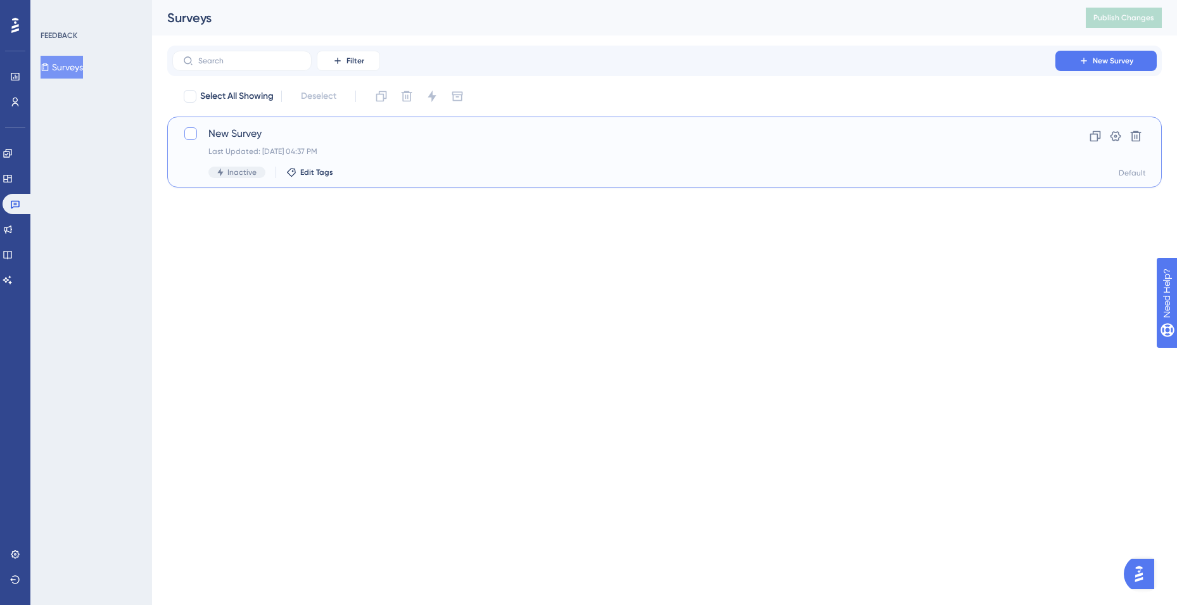
click at [189, 138] on div at bounding box center [190, 133] width 13 height 13
checkbox input "true"
click at [1123, 135] on button at bounding box center [1116, 136] width 20 height 20
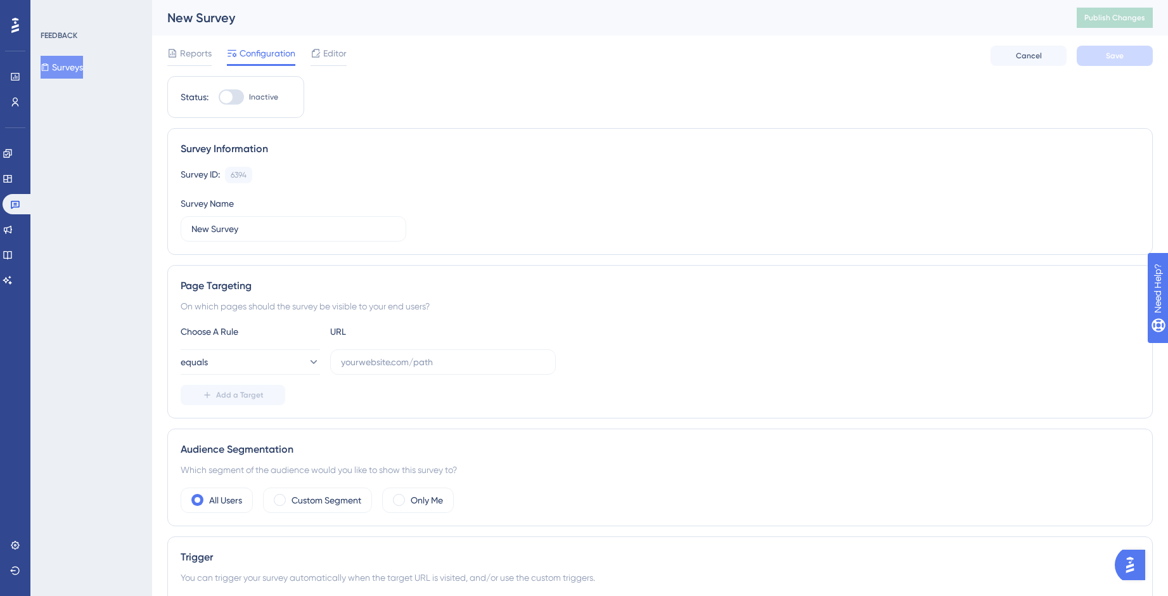
click at [226, 96] on div at bounding box center [226, 97] width 13 height 13
click at [219, 97] on input "Inactive" at bounding box center [218, 97] width 1 height 1
checkbox input "false"
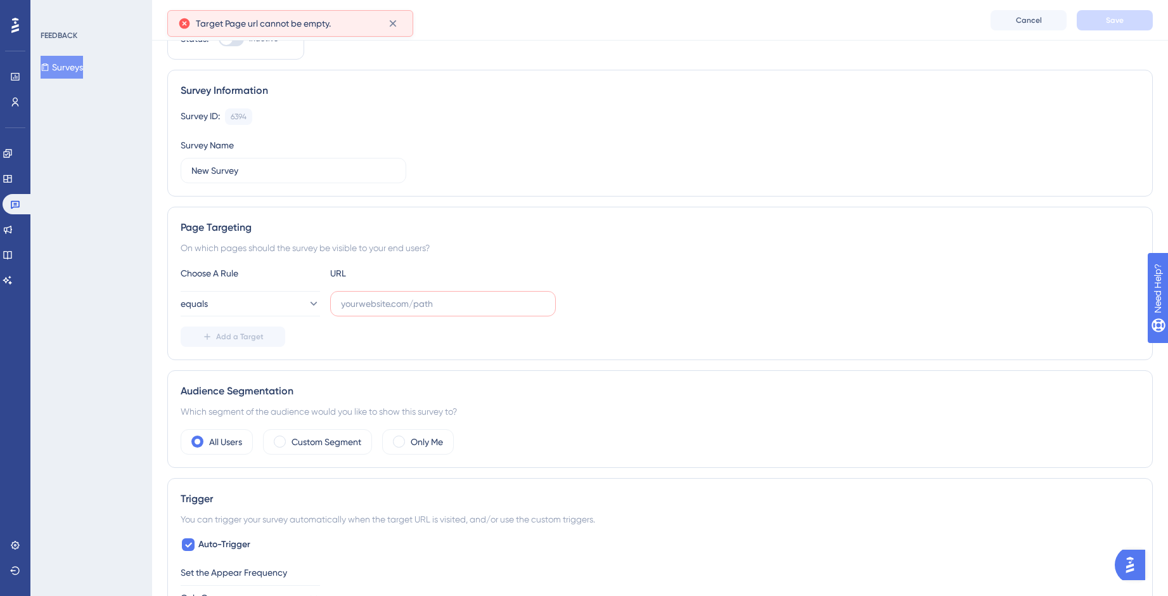
scroll to position [64, 0]
click at [371, 297] on input "text" at bounding box center [443, 303] width 204 height 14
paste input "Question:"
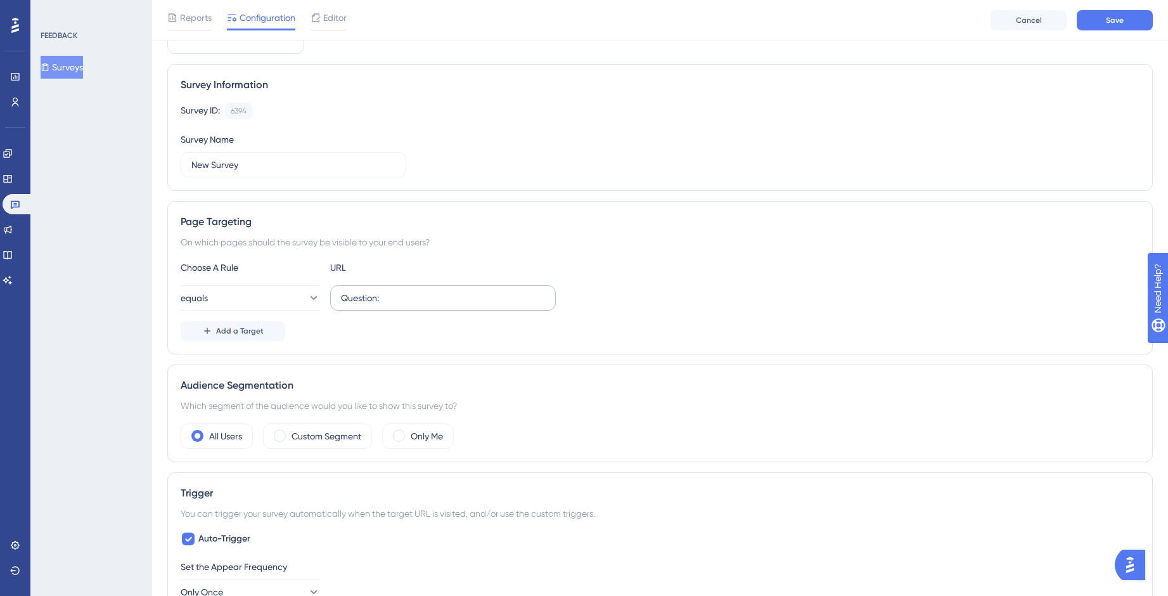
drag, startPoint x: 383, startPoint y: 286, endPoint x: 345, endPoint y: 296, distance: 39.2
click at [345, 296] on label "Question:" at bounding box center [443, 297] width 226 height 25
click at [345, 296] on input "Question:" at bounding box center [443, 298] width 204 height 14
click at [345, 297] on input "Question:" at bounding box center [443, 298] width 204 height 14
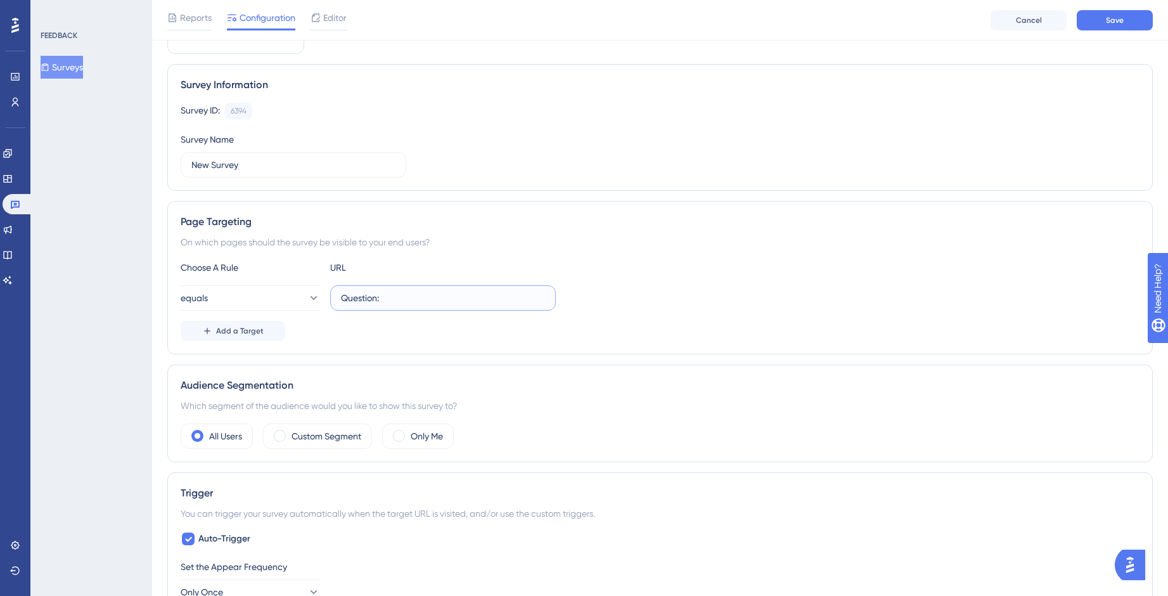
click at [343, 301] on input "Question:" at bounding box center [443, 298] width 204 height 14
type input ":"
paste input "https://simulation.3doptix.com/"
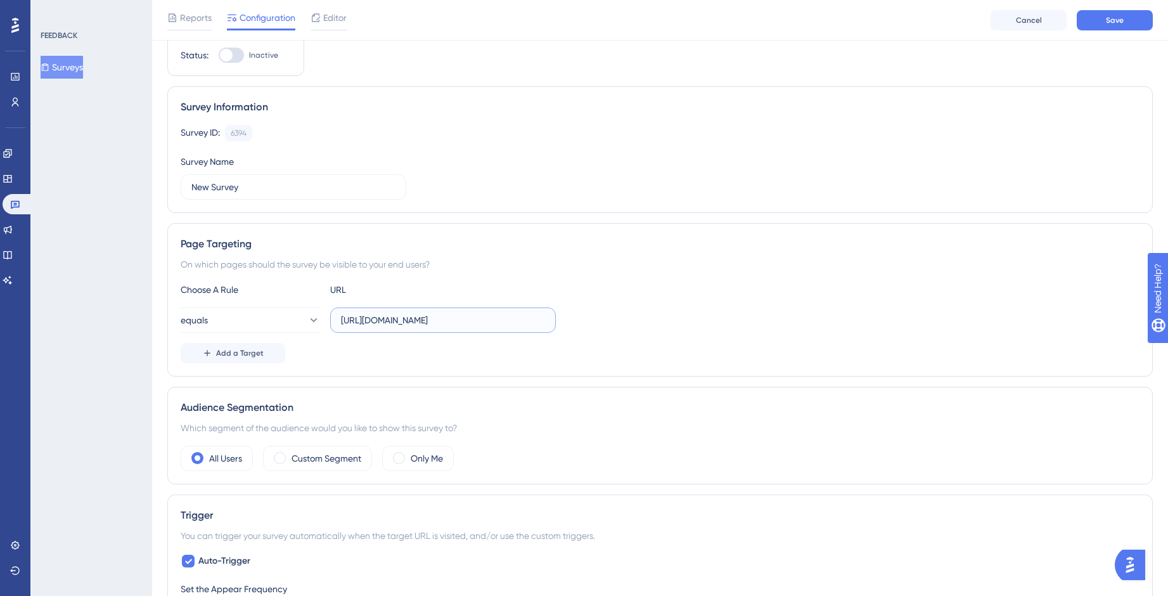
scroll to position [44, 0]
type input "https://simulation.3doptix.com/"
click at [292, 455] on label "Custom Segment" at bounding box center [326, 460] width 70 height 15
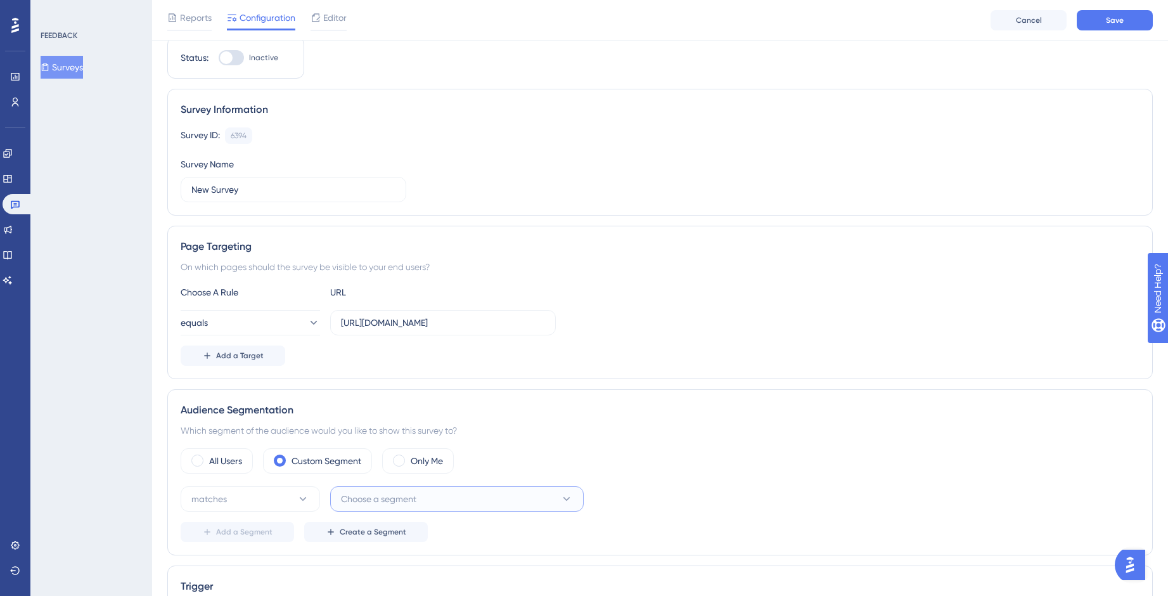
click at [381, 495] on span "Choose a segment" at bounding box center [378, 498] width 75 height 15
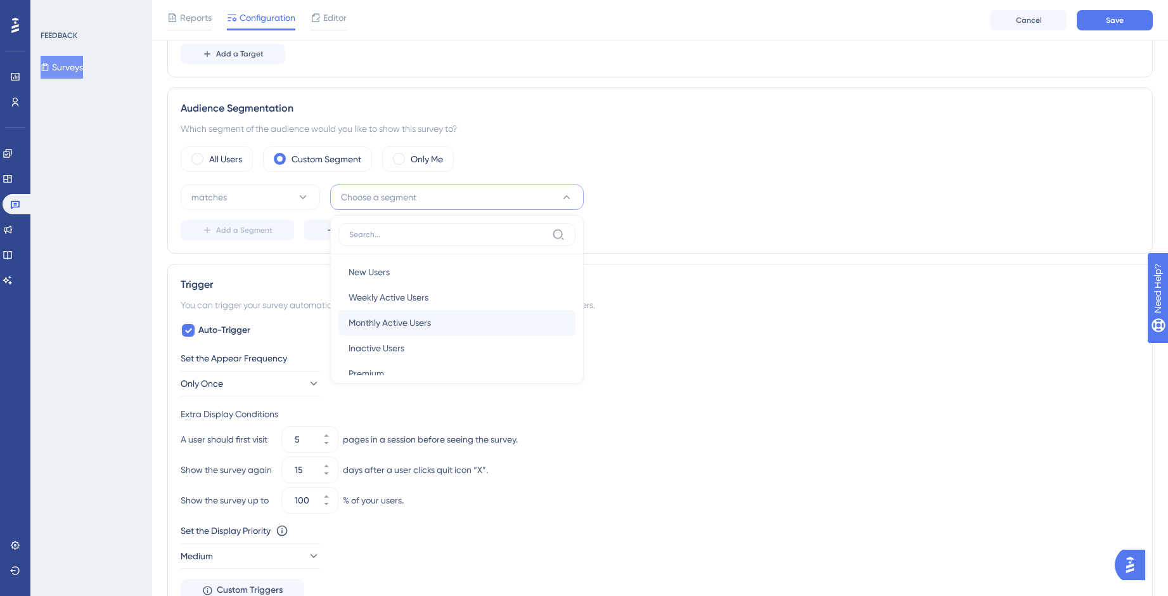
scroll to position [20, 0]
click at [424, 230] on input at bounding box center [448, 234] width 198 height 10
click at [606, 432] on div "A user should first visit 5 pages in a session before seeing the survey." at bounding box center [660, 438] width 959 height 25
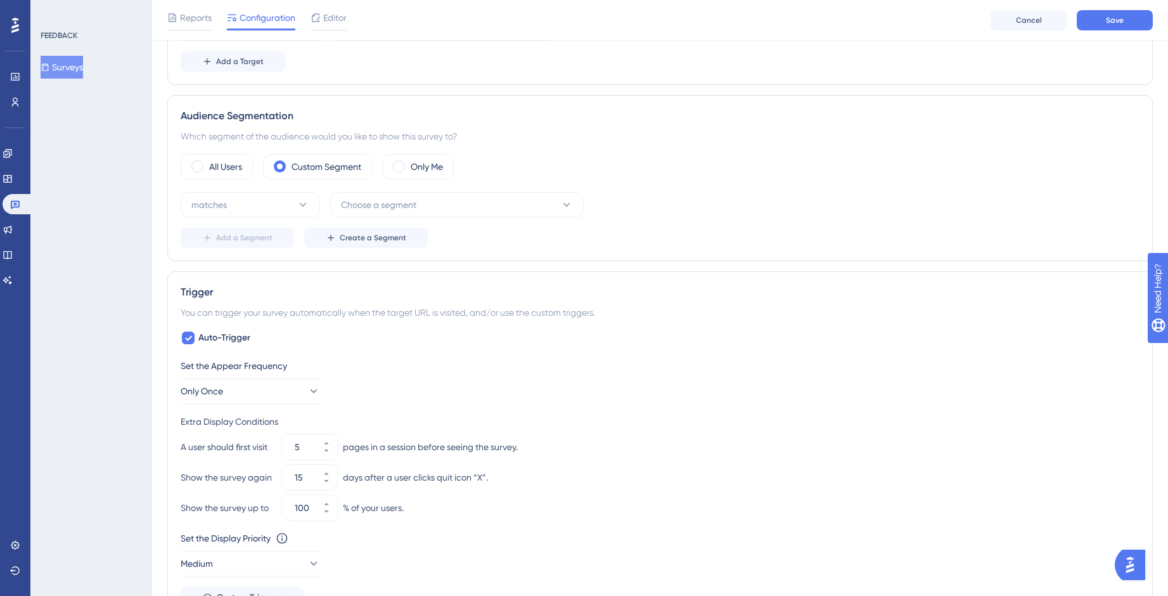
scroll to position [329, 0]
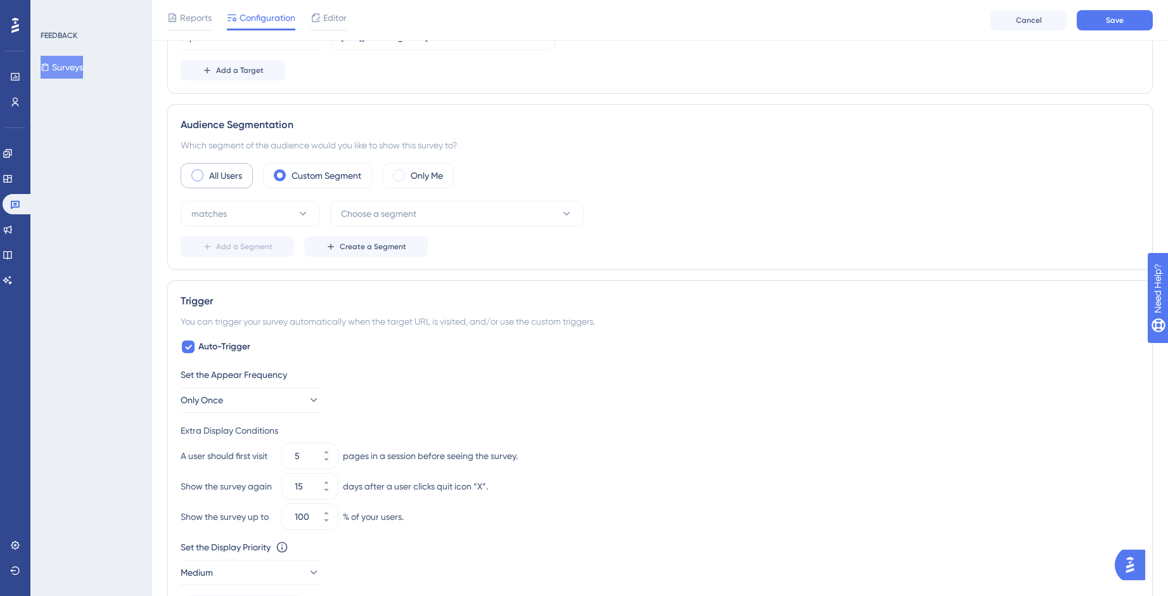
click at [207, 172] on div "All Users" at bounding box center [217, 175] width 72 height 25
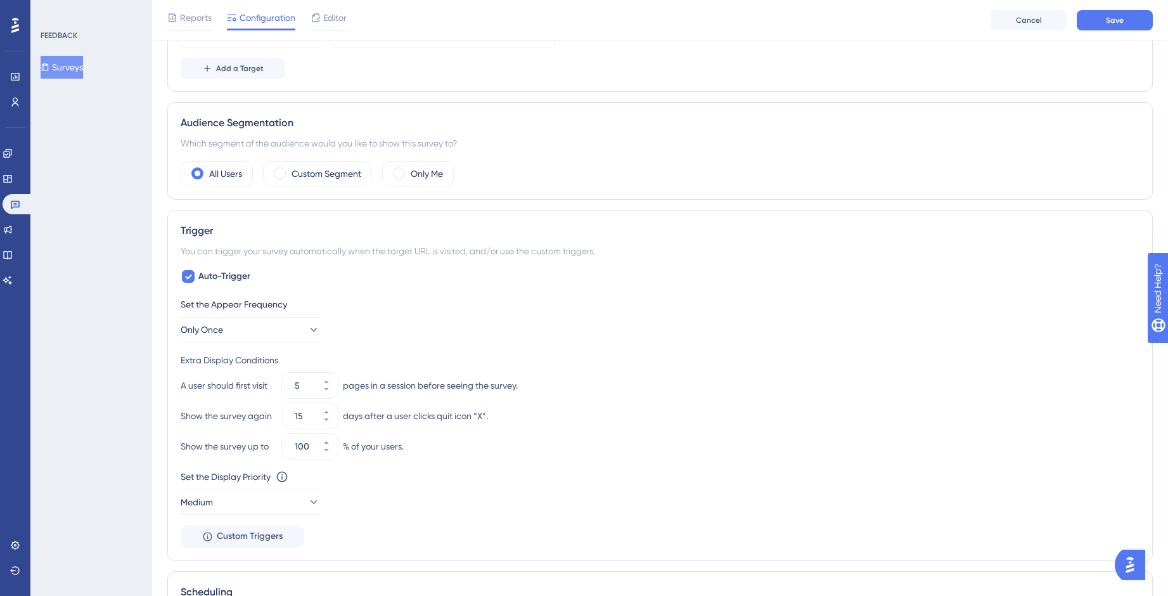
scroll to position [332, 0]
click at [309, 326] on button "Only Once" at bounding box center [250, 328] width 139 height 25
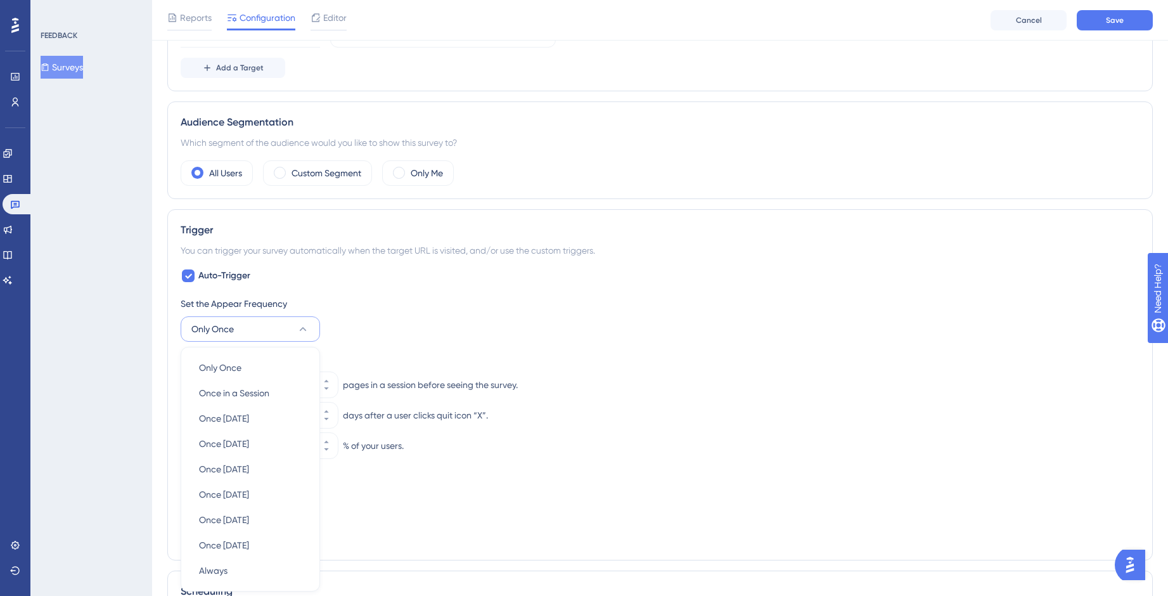
scroll to position [501, 0]
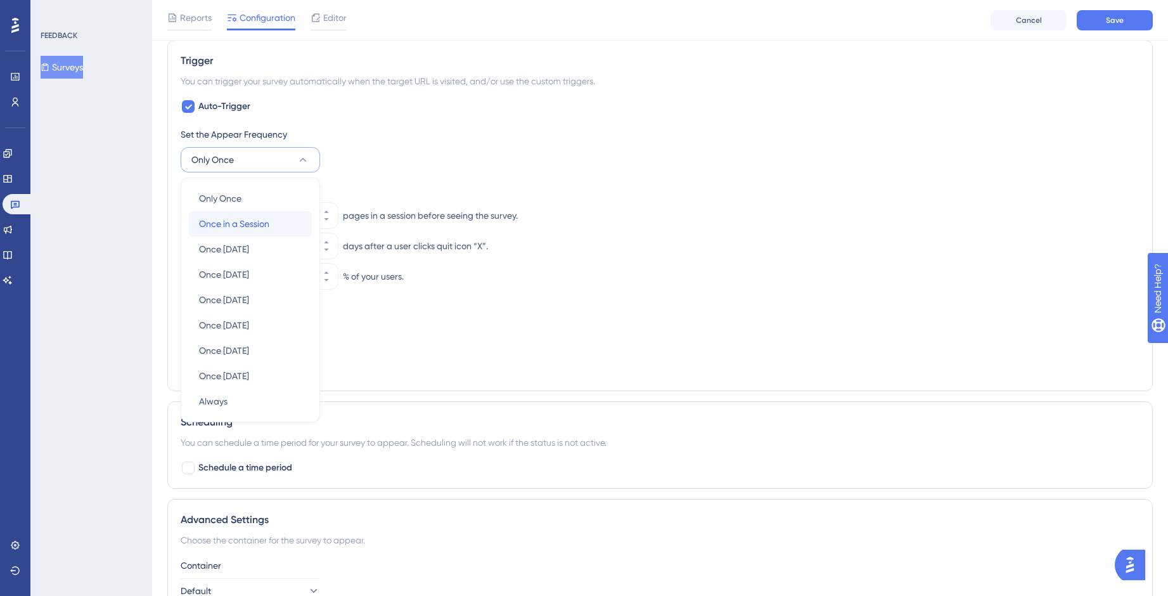
click at [286, 221] on div "Once in a Session Once in a Session" at bounding box center [250, 223] width 103 height 25
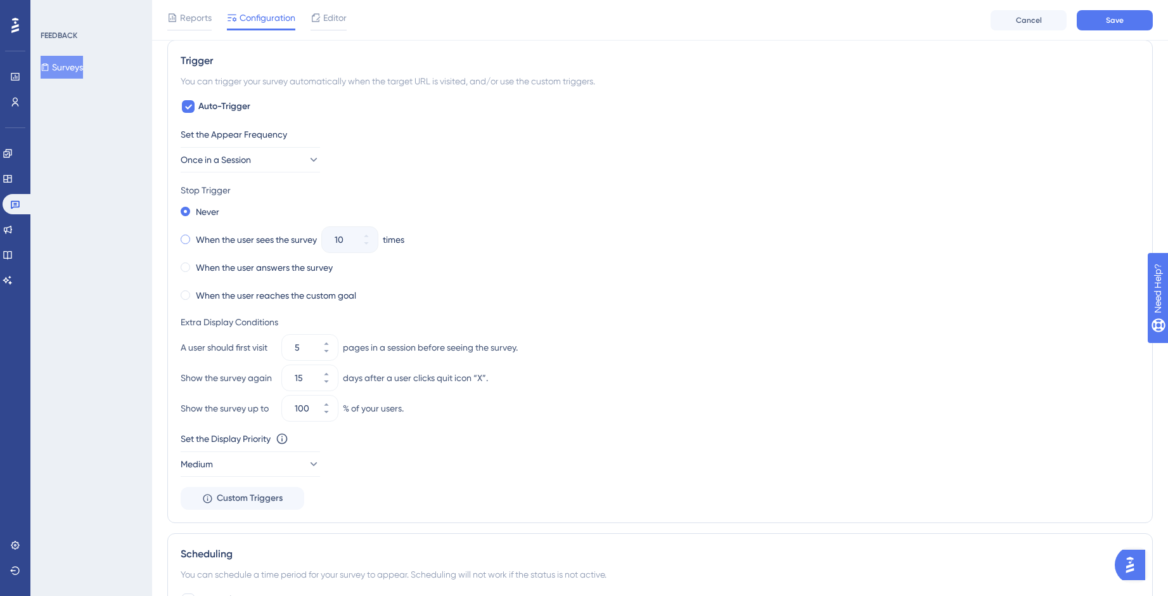
click at [196, 238] on label "When the user sees the survey" at bounding box center [256, 239] width 121 height 15
click at [189, 267] on span at bounding box center [186, 267] width 10 height 10
click at [194, 264] on input "radio" at bounding box center [194, 264] width 0 height 0
click at [309, 456] on button "Medium" at bounding box center [250, 463] width 139 height 25
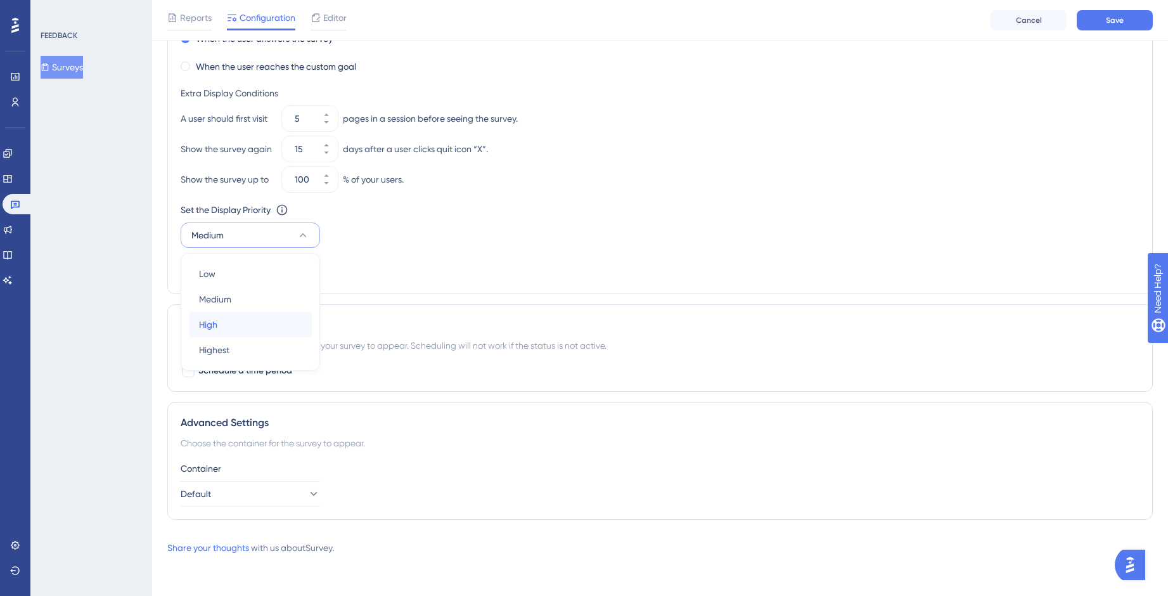
click at [266, 325] on div "High High" at bounding box center [250, 324] width 103 height 25
click at [285, 376] on span "Schedule a time period" at bounding box center [245, 370] width 94 height 15
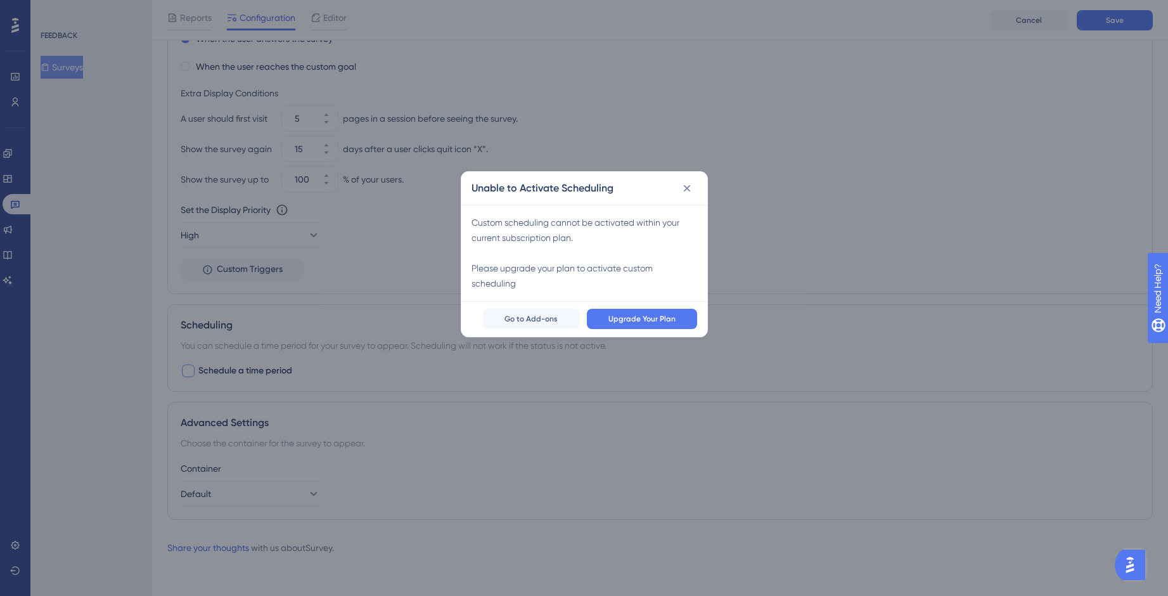
scroll to position [720, 0]
drag, startPoint x: 687, startPoint y: 194, endPoint x: 680, endPoint y: 203, distance: 11.8
click at [688, 195] on icon at bounding box center [691, 193] width 13 height 13
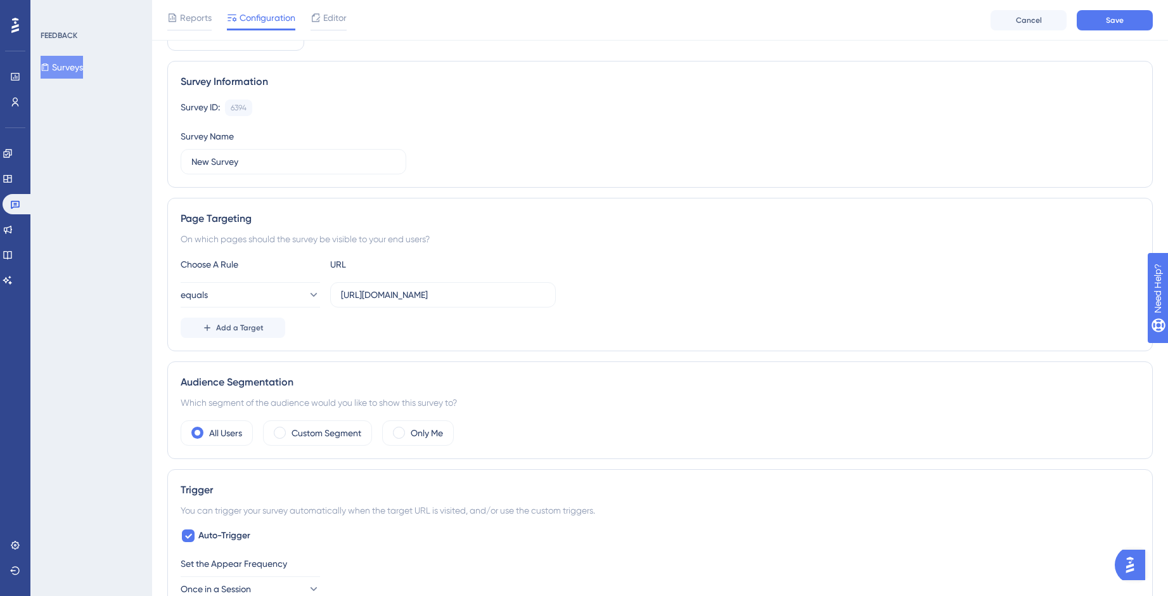
scroll to position [35, 0]
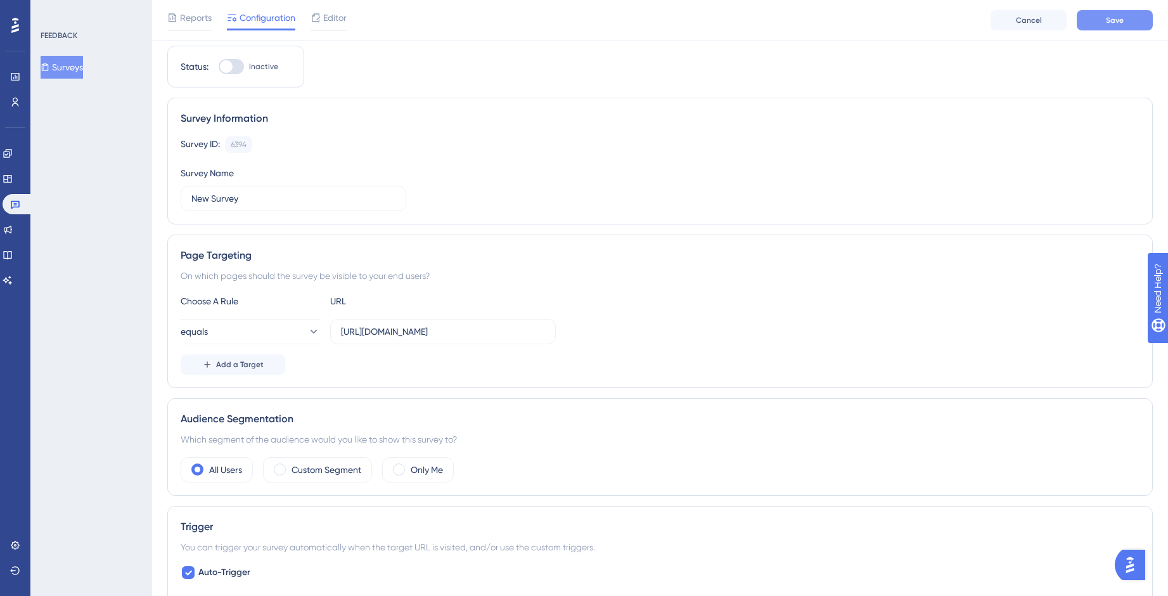
click at [1103, 16] on button "Save" at bounding box center [1115, 20] width 76 height 20
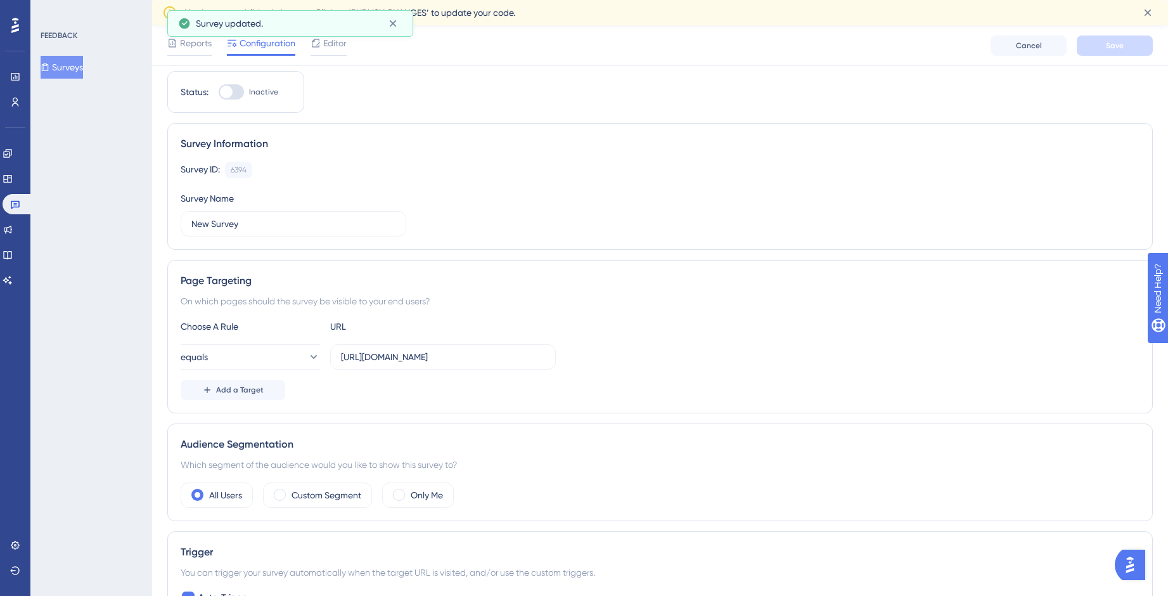
click at [227, 95] on div at bounding box center [226, 92] width 13 height 13
click at [219, 93] on input "Inactive" at bounding box center [218, 92] width 1 height 1
checkbox input "true"
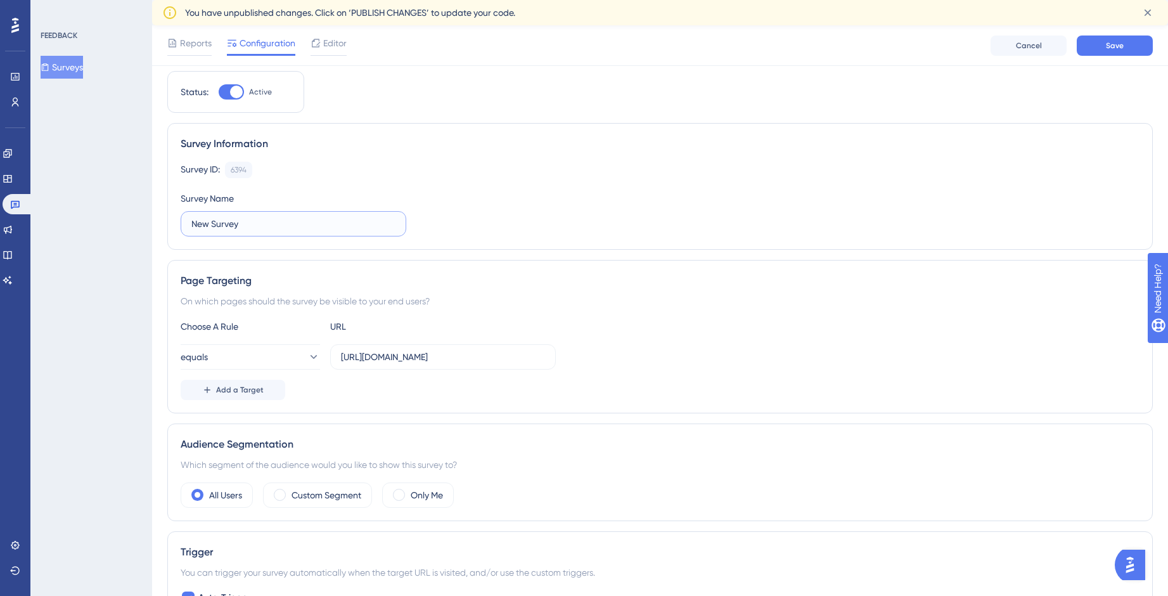
click at [201, 223] on input "New Survey" at bounding box center [293, 224] width 204 height 14
type input "Assaf Survey"
click at [1101, 44] on button "Save" at bounding box center [1115, 45] width 76 height 20
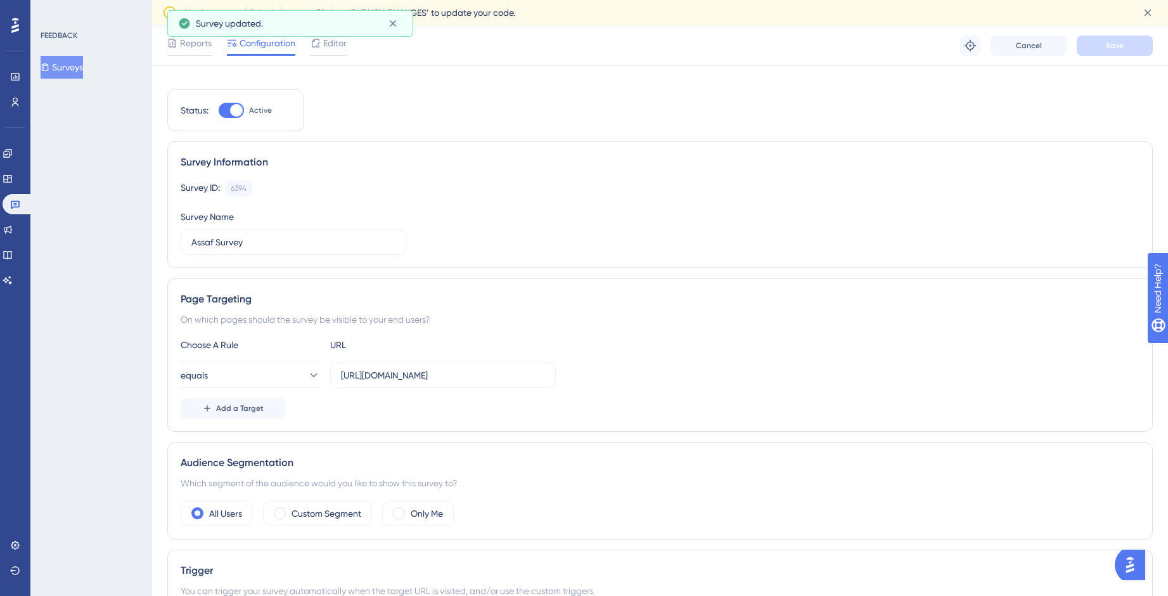
scroll to position [0, 0]
